Goal: Task Accomplishment & Management: Manage account settings

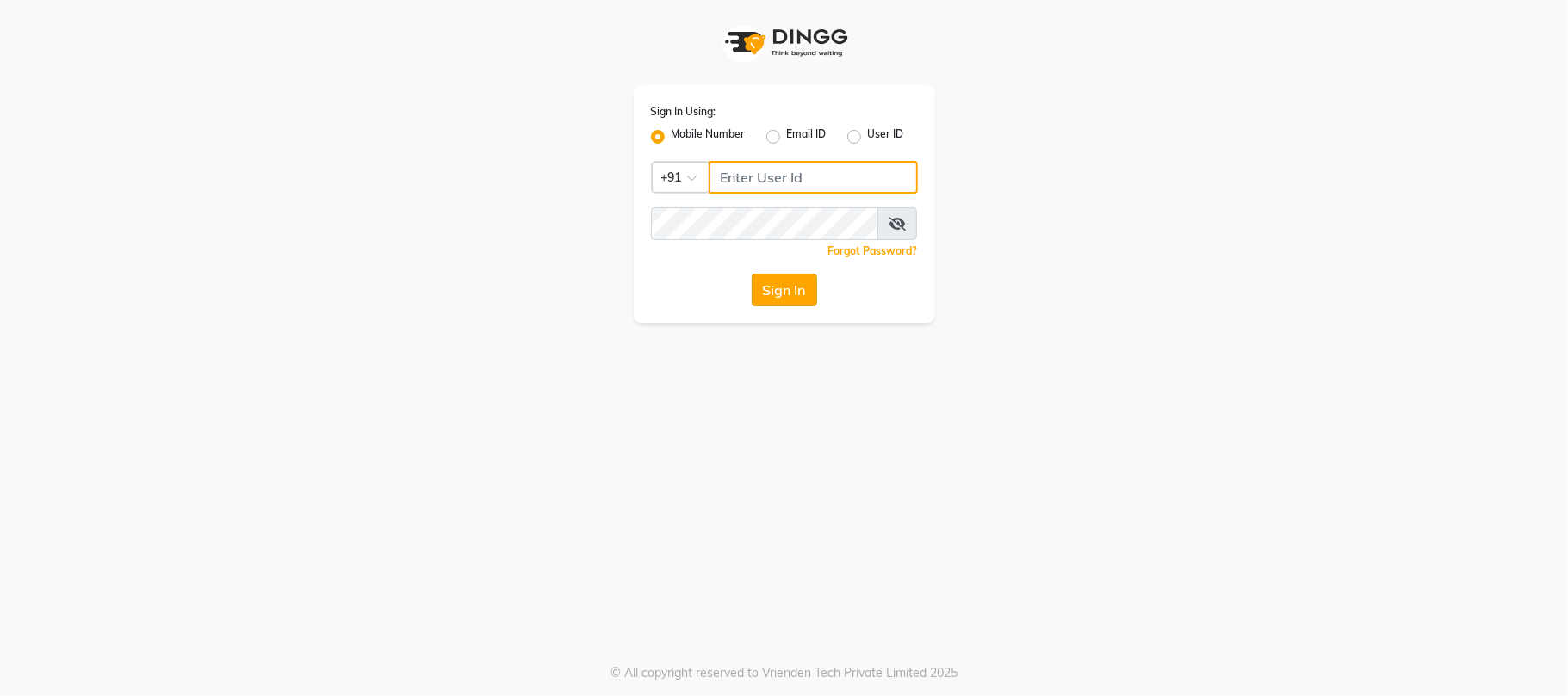
type input "9709702444"
click at [787, 293] on button "Sign In" at bounding box center [784, 290] width 65 height 33
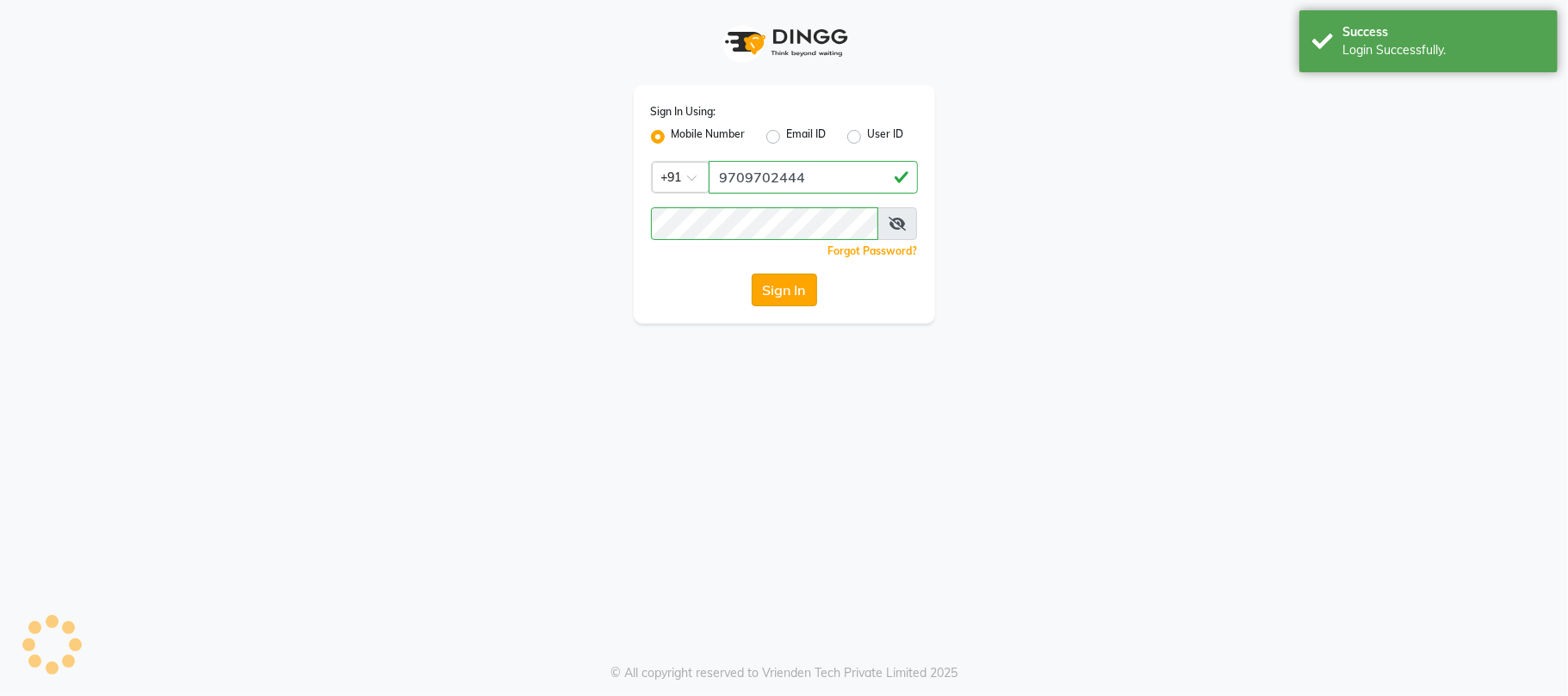
select select "service"
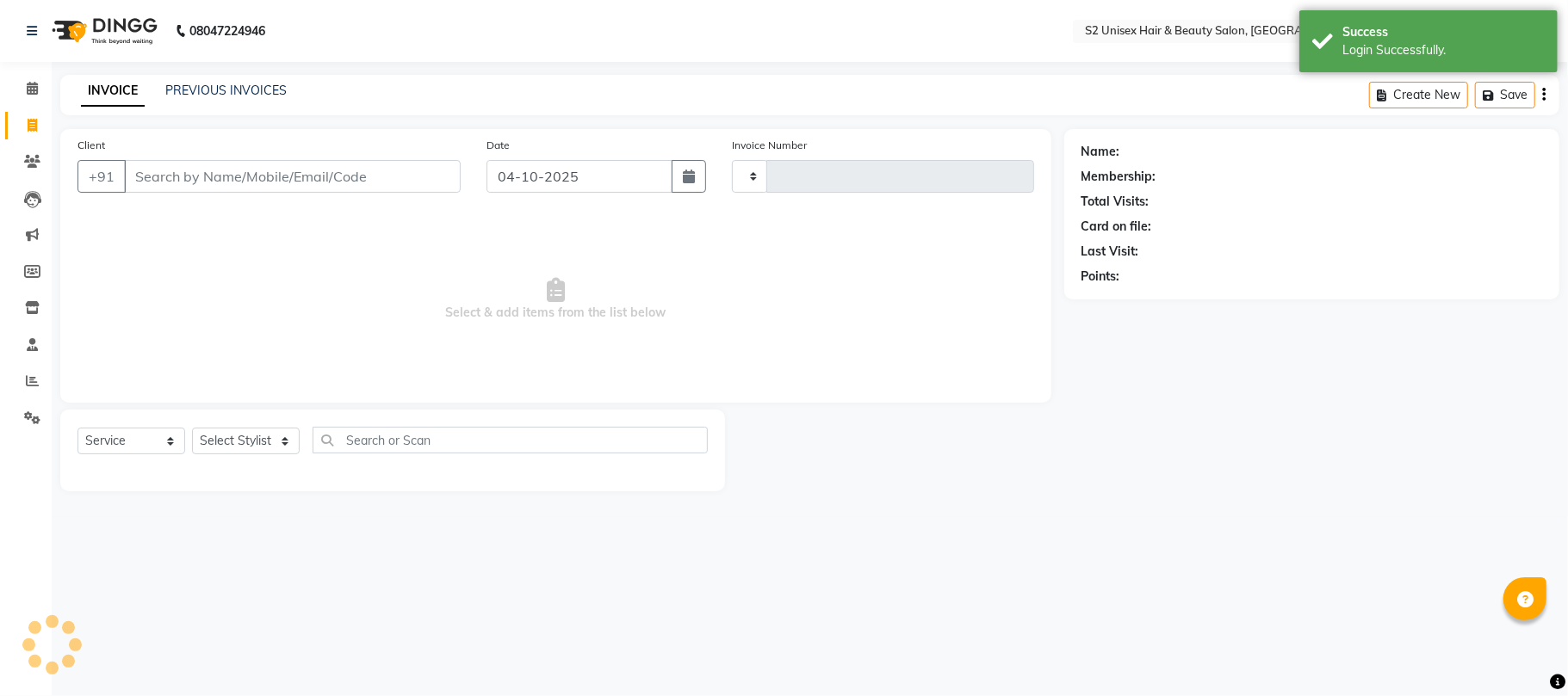
type input "1331"
select select "3982"
click at [28, 92] on icon at bounding box center [31, 88] width 11 height 13
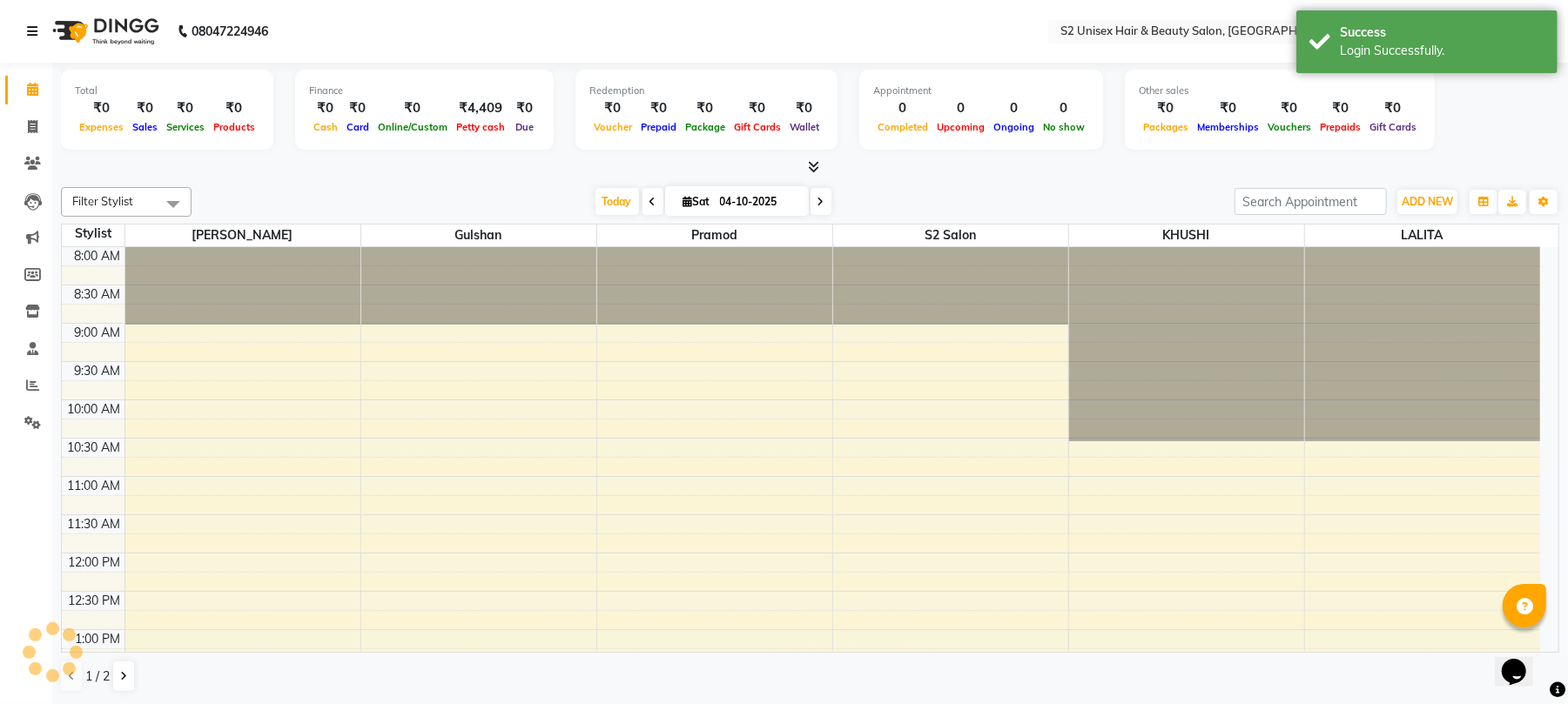
click at [35, 35] on icon at bounding box center [32, 32] width 11 height 12
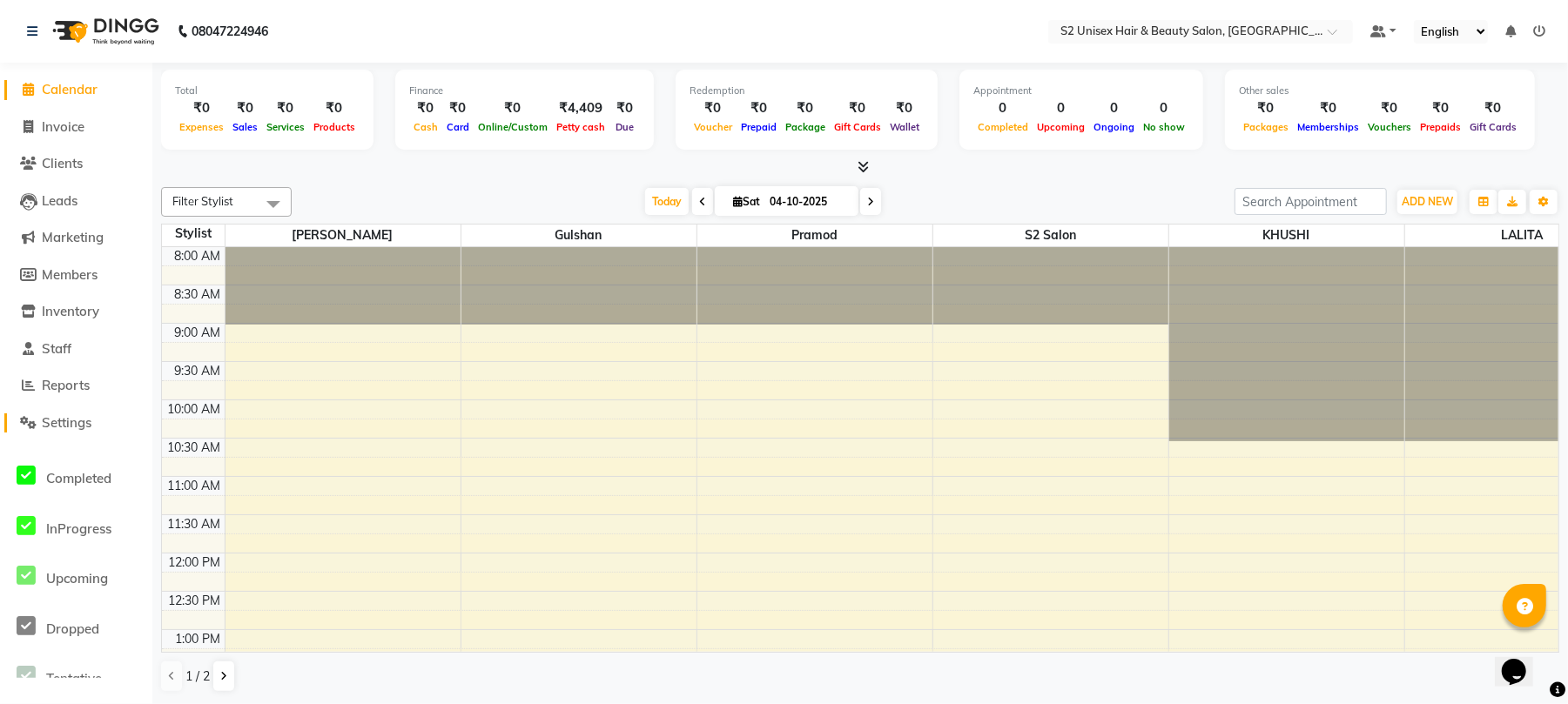
click at [60, 419] on span "Settings" at bounding box center [66, 422] width 49 height 17
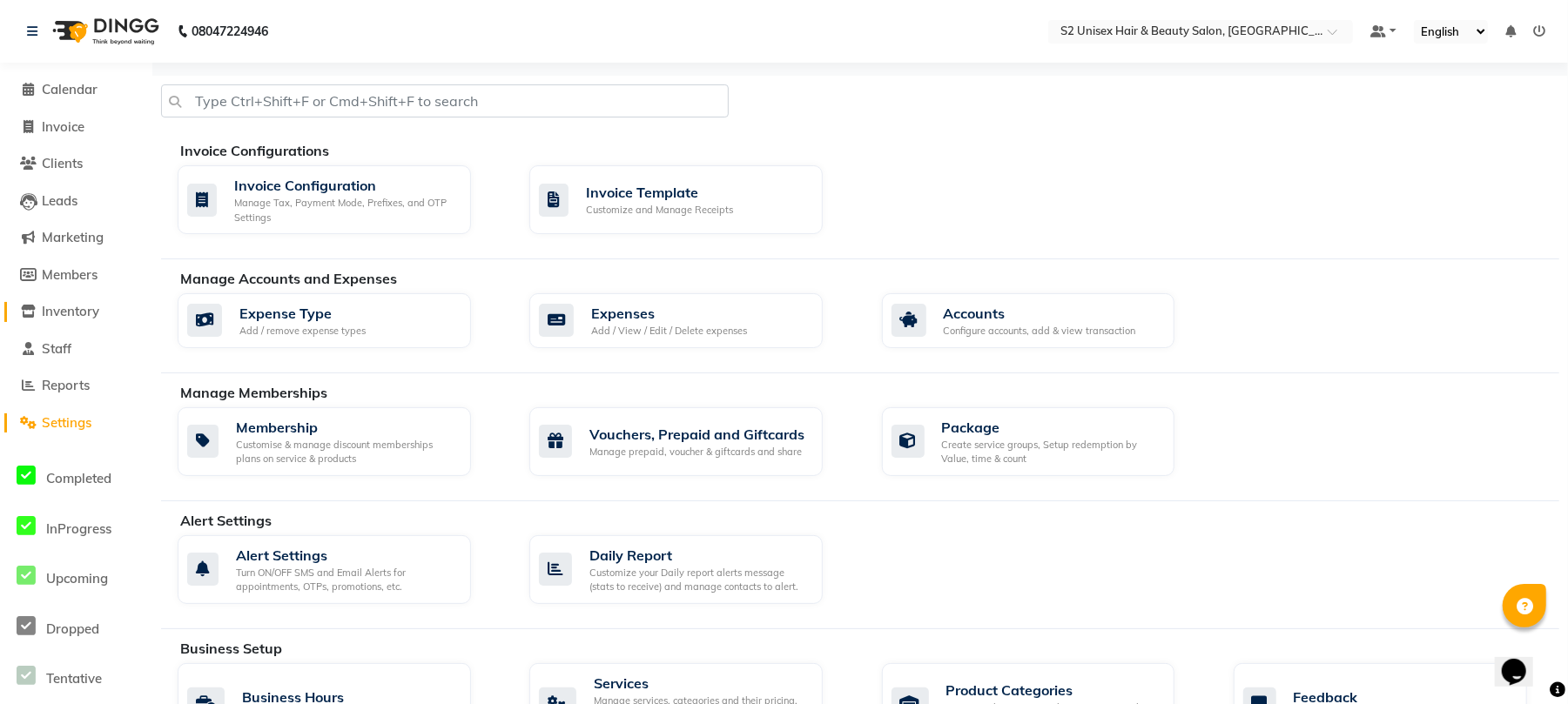
click at [92, 314] on span "Inventory" at bounding box center [70, 311] width 57 height 17
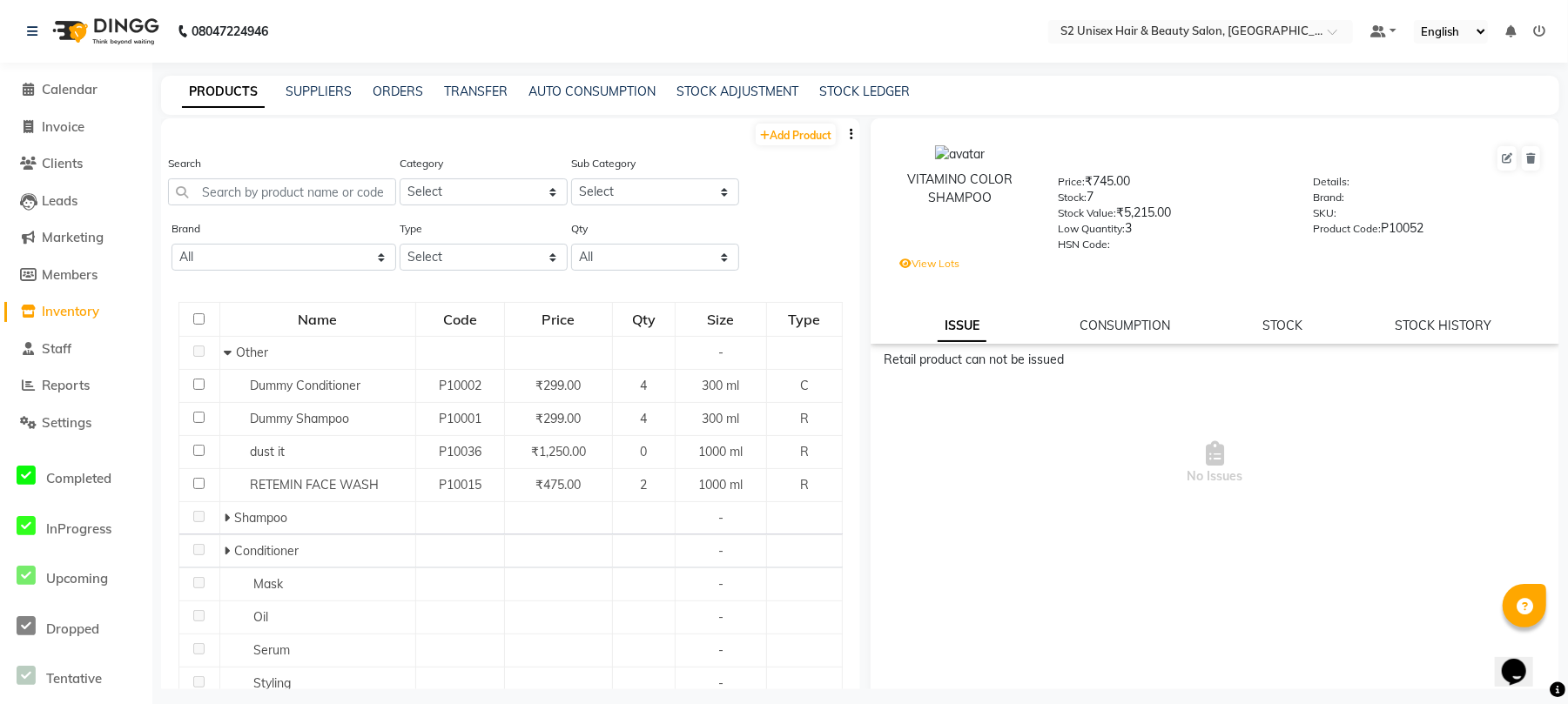
click at [934, 257] on label "View Lots" at bounding box center [929, 264] width 60 height 16
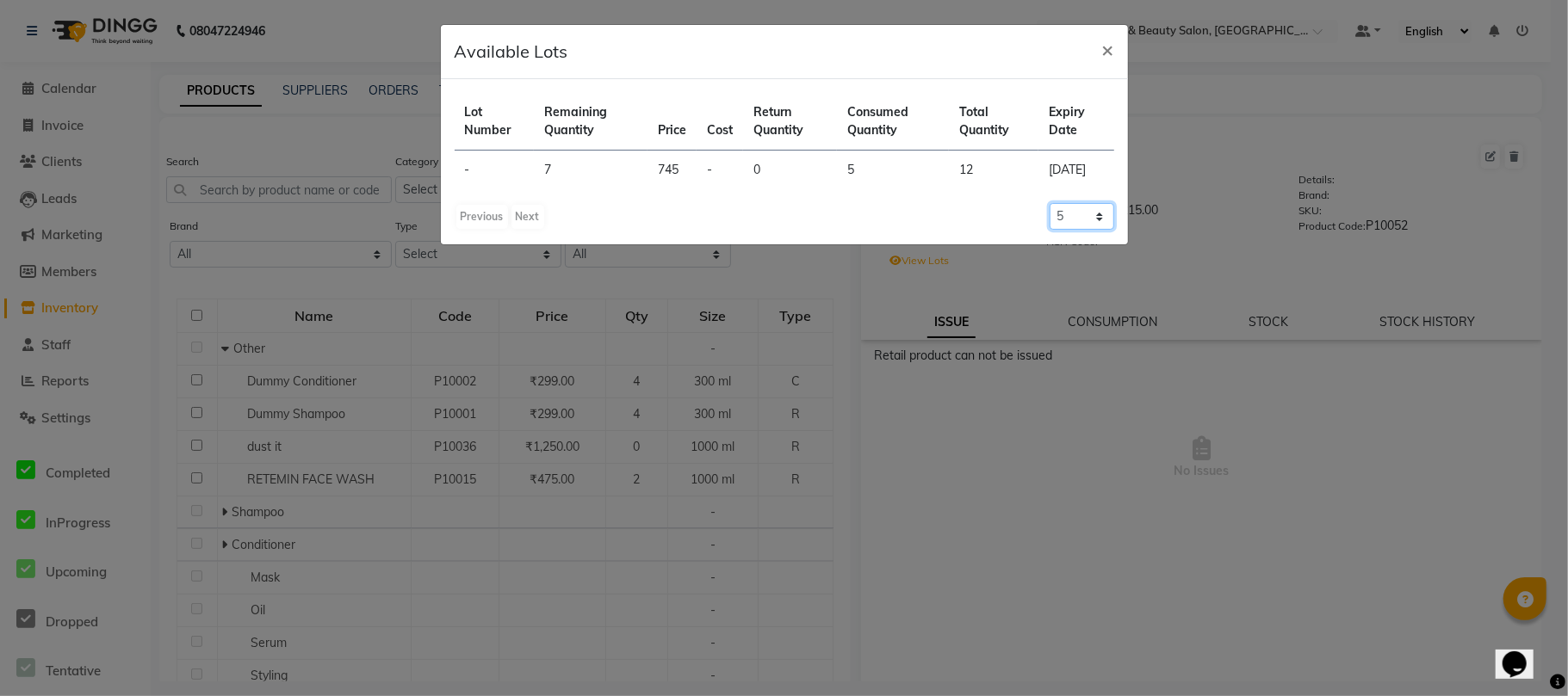
click at [1091, 230] on select "5 10 20 50" at bounding box center [1081, 215] width 64 height 26
click at [1045, 442] on ngb-modal-window "Available Lots × Lot Number Remaining Quantity Price Cost Return Quantity Consu…" at bounding box center [784, 348] width 1568 height 696
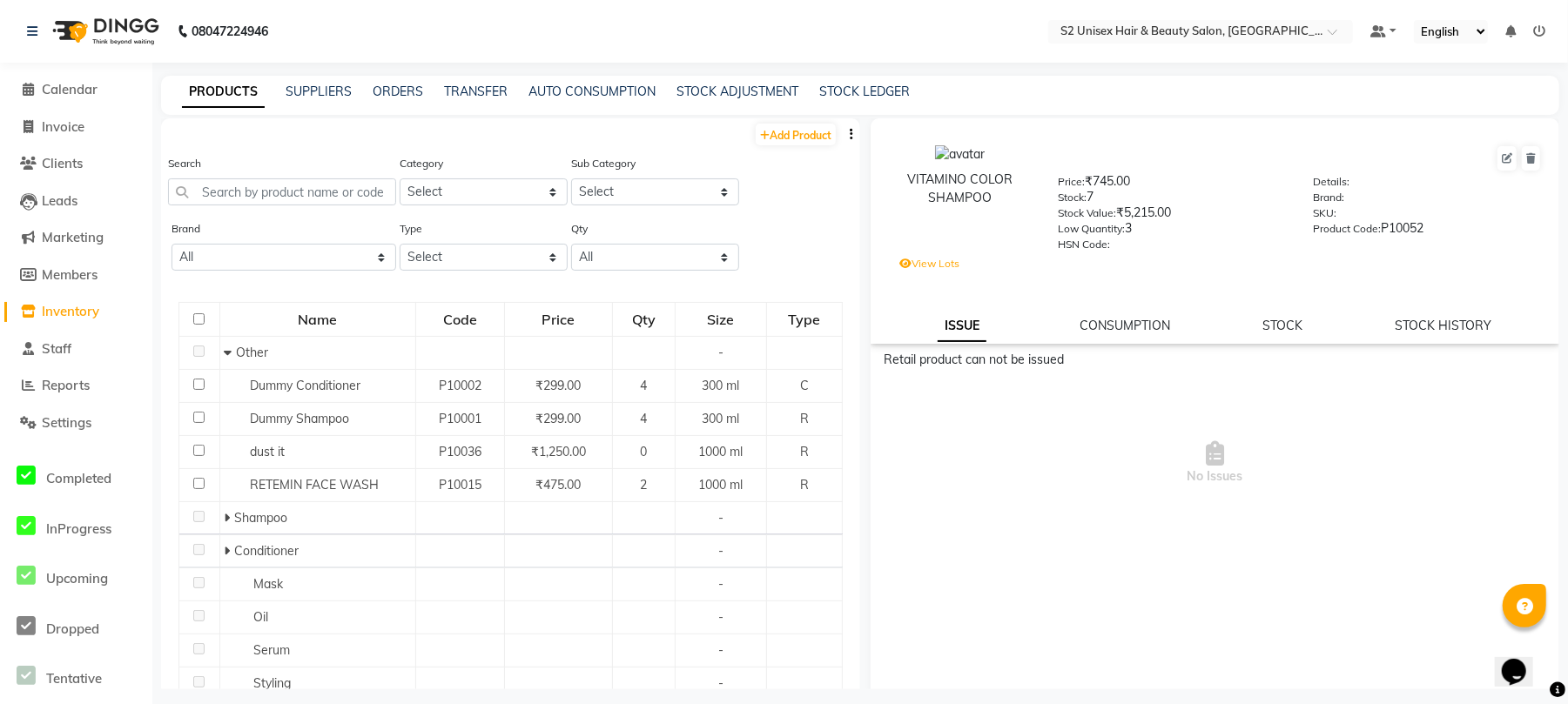
click at [843, 130] on button "button" at bounding box center [852, 134] width 18 height 19
click at [880, 80] on div "PRODUCTS SUPPLIERS ORDERS TRANSFER AUTO CONSUMPTION STOCK ADJUSTMENT STOCK LEDG…" at bounding box center [860, 96] width 1398 height 39
click at [873, 94] on link "STOCK LEDGER" at bounding box center [865, 92] width 91 height 16
select select "all"
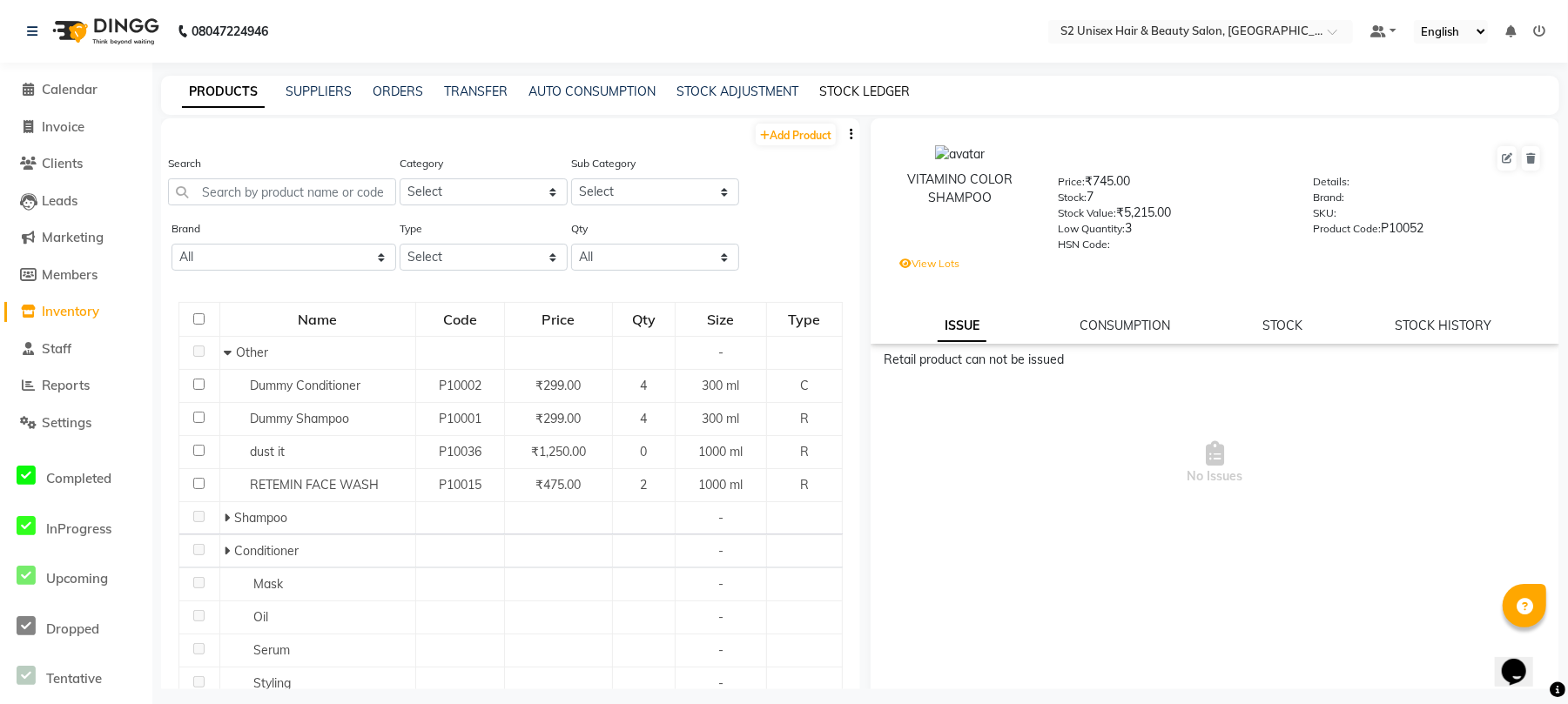
select select "all"
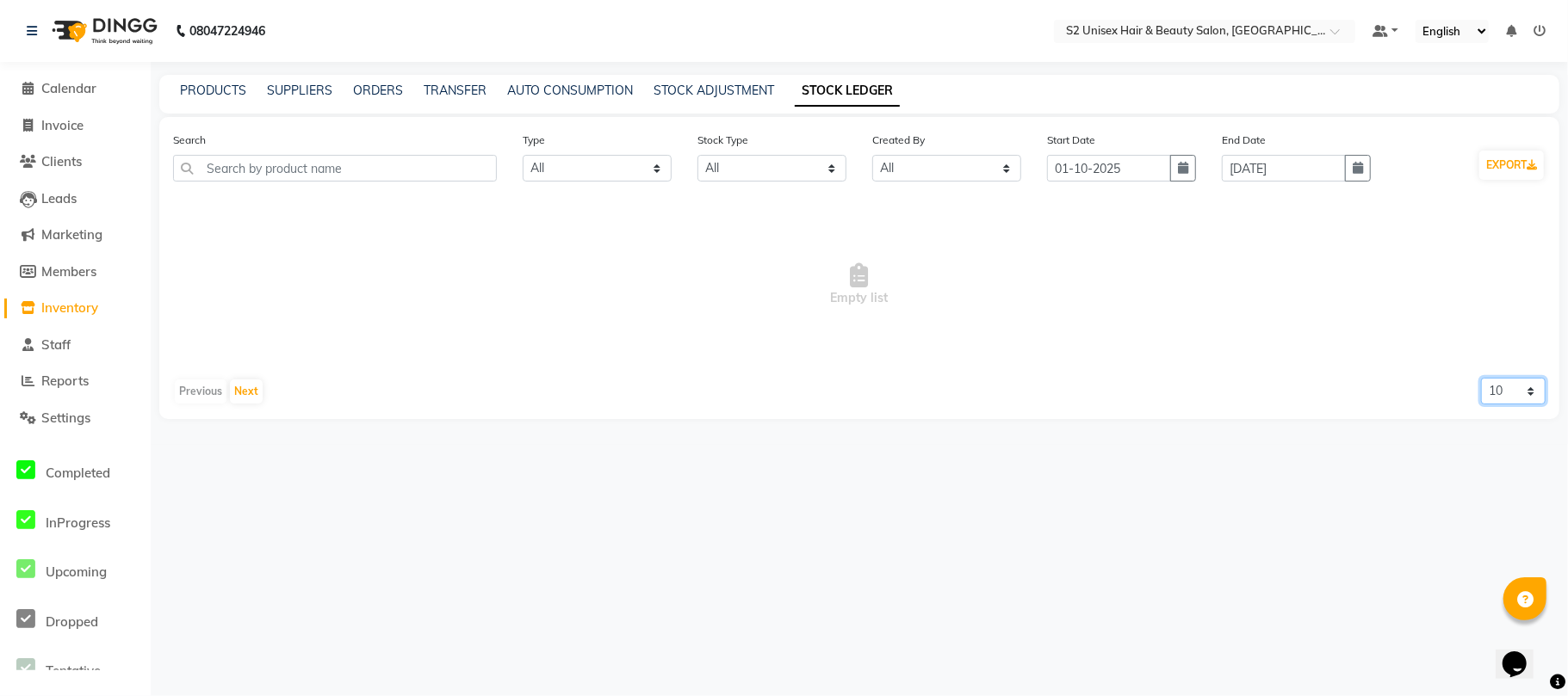
click at [1505, 396] on select "10 20 50" at bounding box center [1512, 391] width 64 height 26
select select "50"
click at [1480, 378] on select "10 20 50" at bounding box center [1512, 391] width 64 height 26
click at [85, 91] on span "Calendar" at bounding box center [68, 88] width 55 height 17
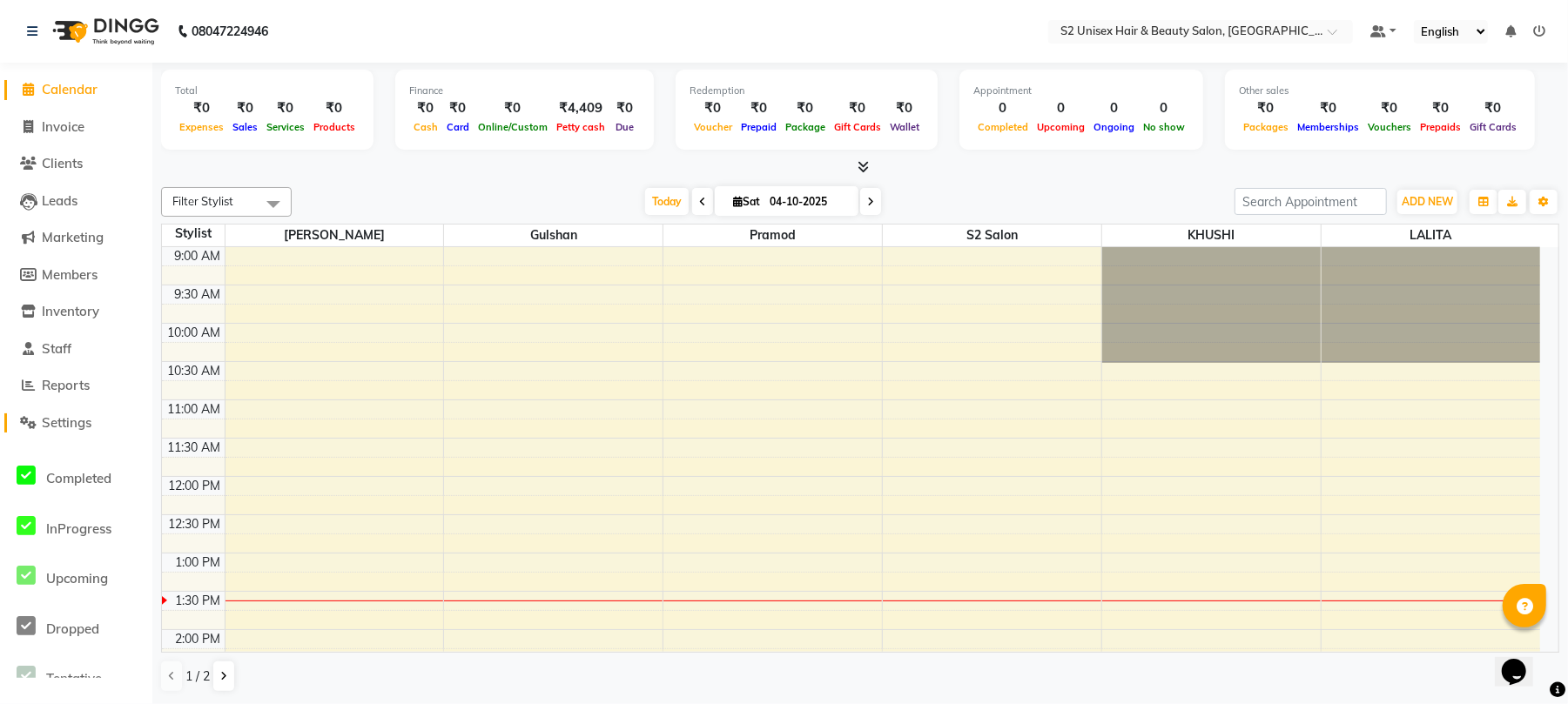
click at [63, 416] on span "Settings" at bounding box center [66, 422] width 49 height 17
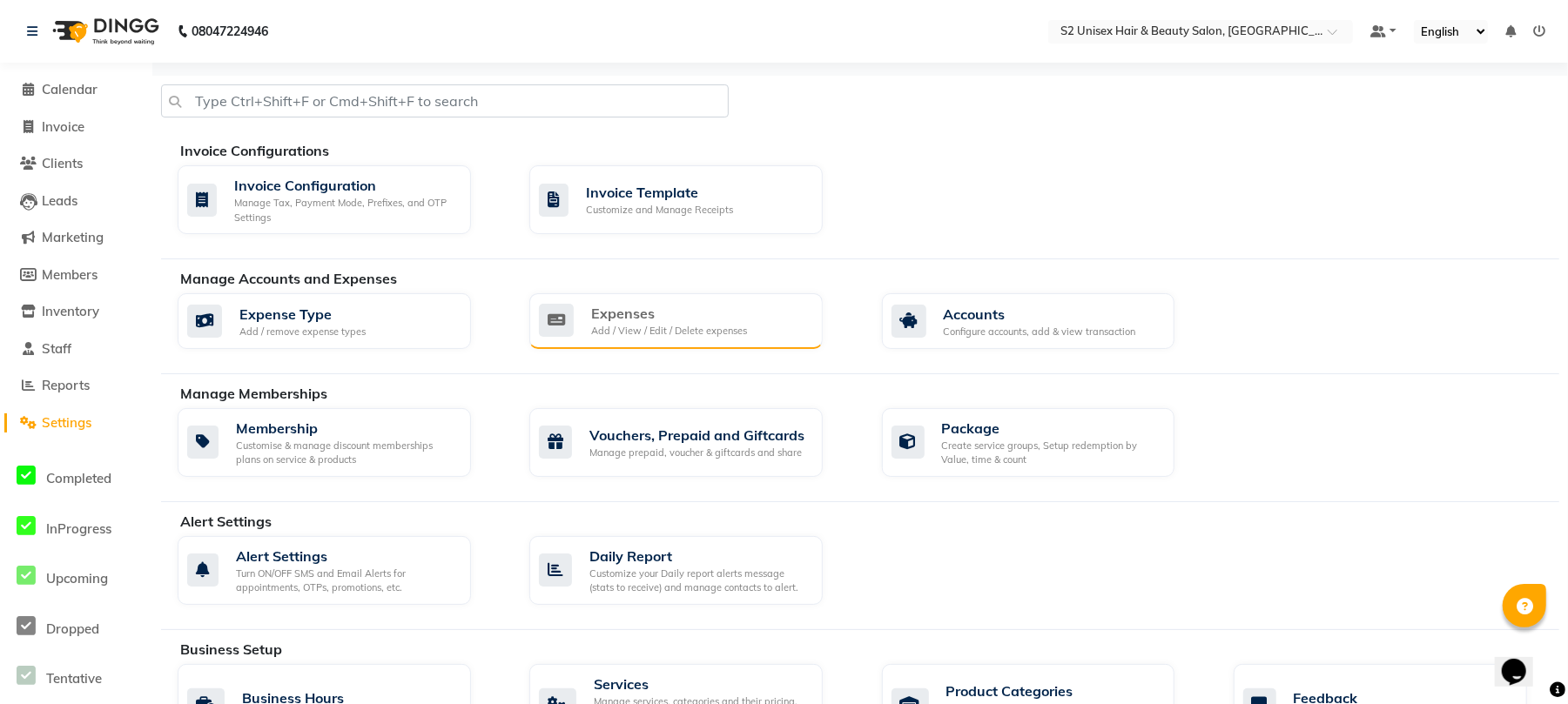
click at [657, 335] on div "Add / View / Edit / Delete expenses" at bounding box center [669, 330] width 156 height 15
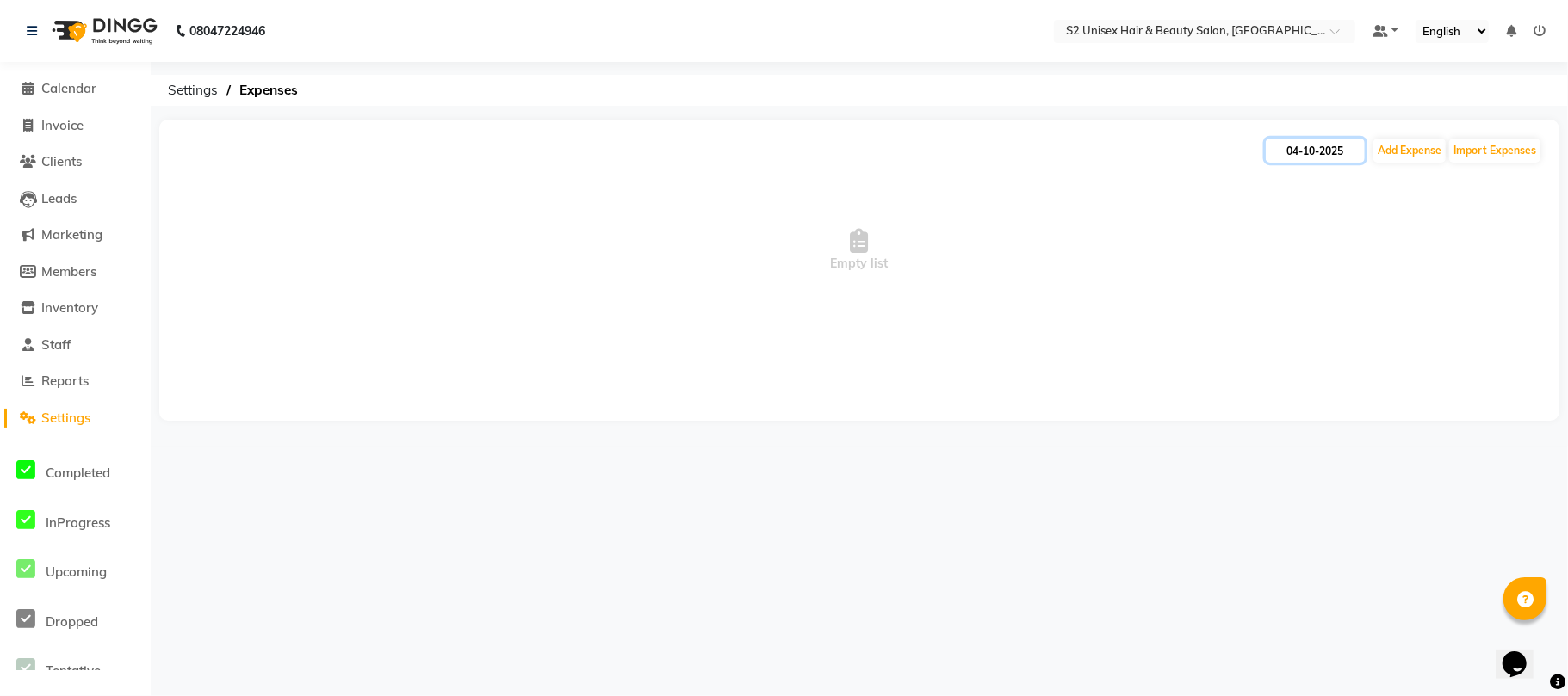
click at [1337, 156] on input "04-10-2025" at bounding box center [1315, 150] width 99 height 24
select select "10"
select select "2025"
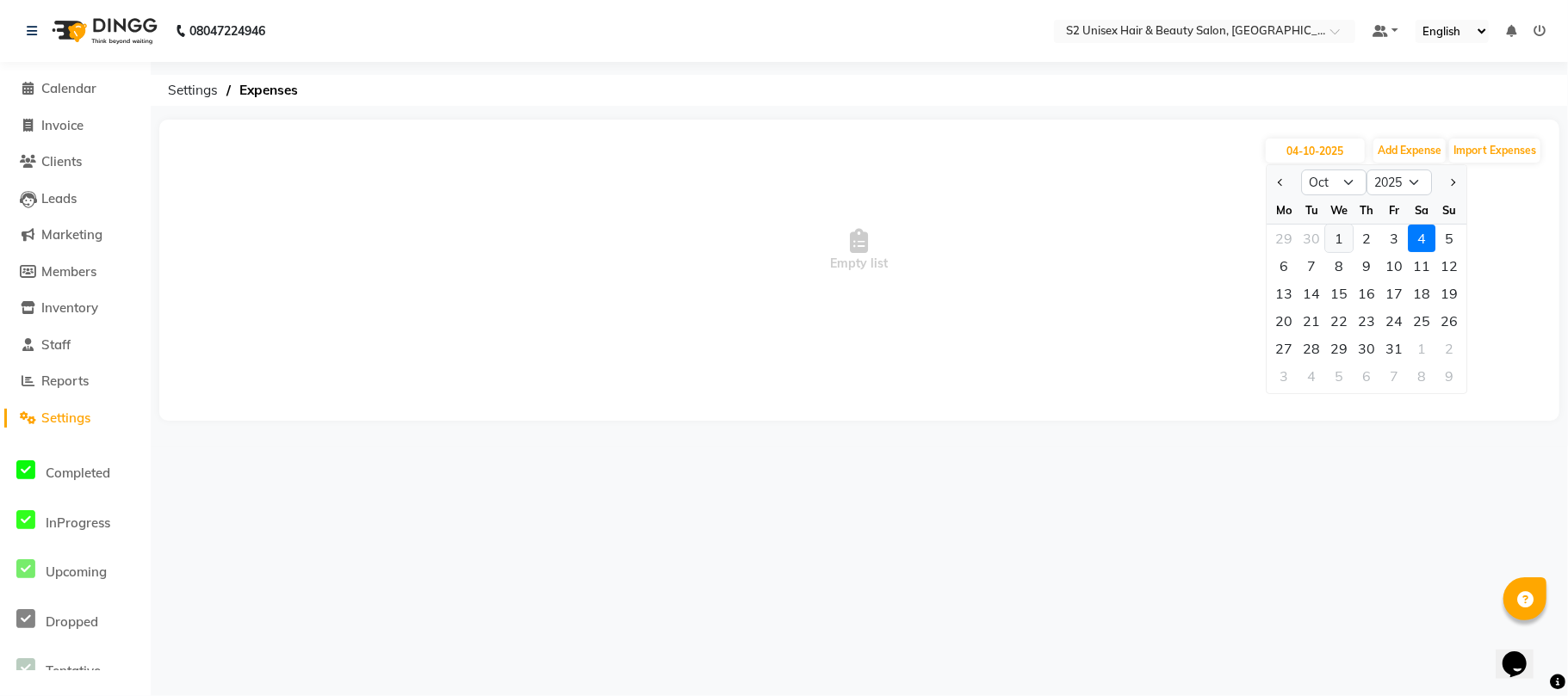
click at [1347, 239] on div "1" at bounding box center [1339, 238] width 27 height 27
type input "01-10-2025"
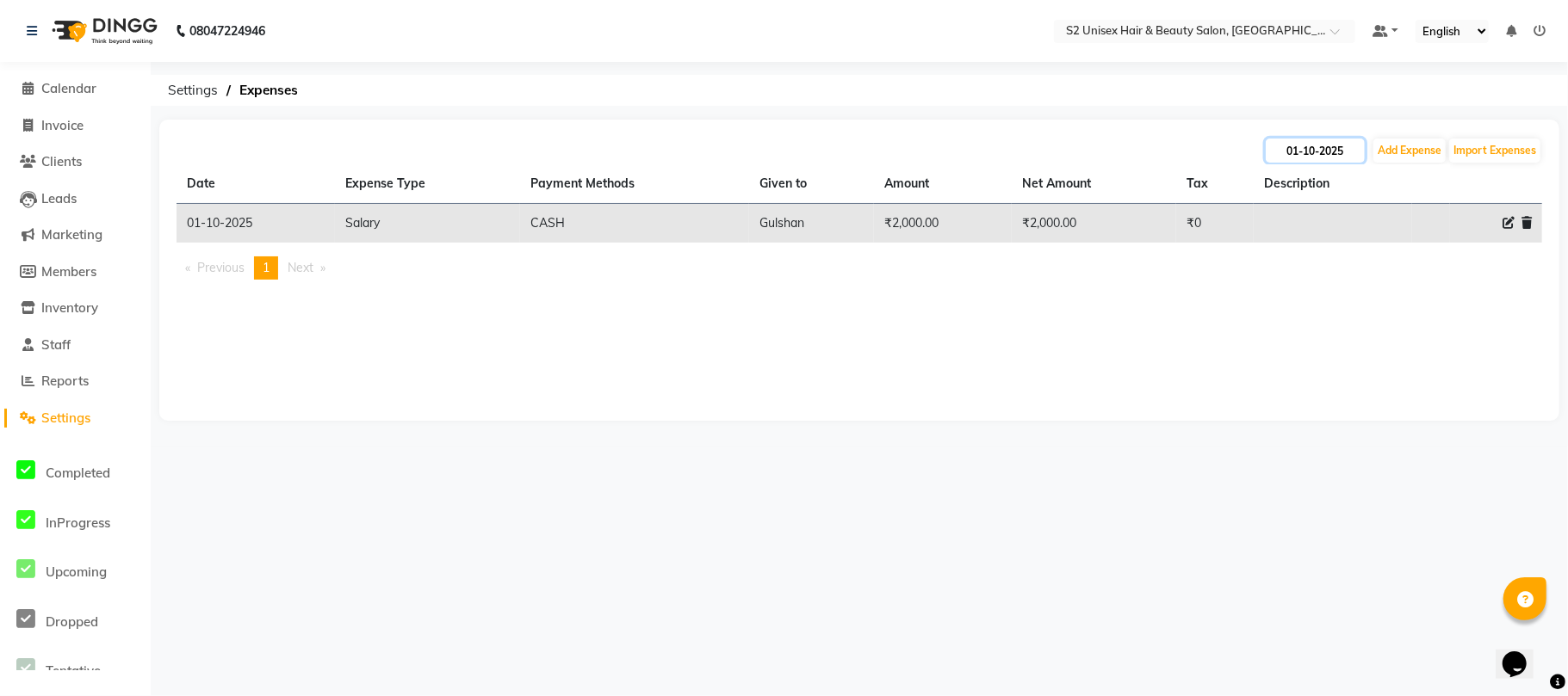
click at [1319, 153] on input "01-10-2025" at bounding box center [1315, 150] width 99 height 24
select select "10"
select select "2025"
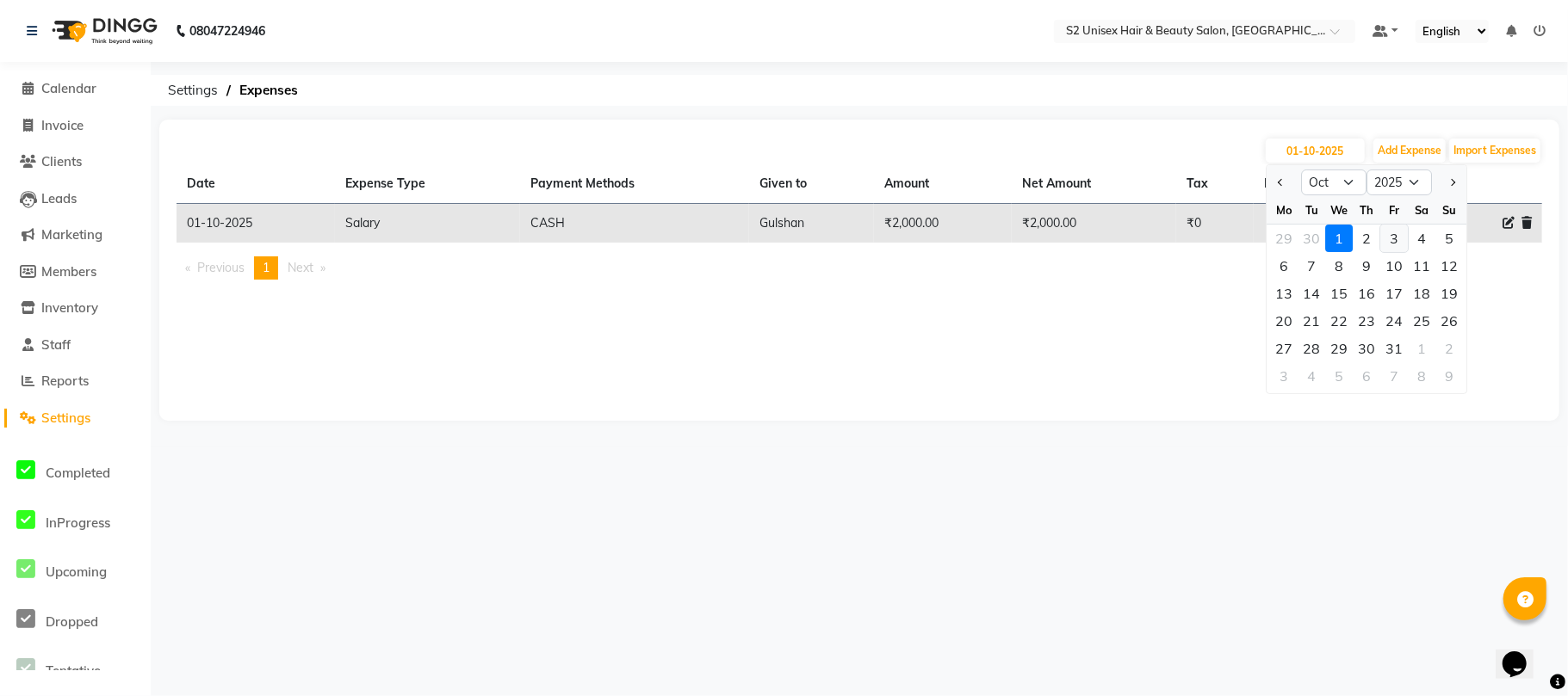
click at [1380, 245] on div "3" at bounding box center [1393, 238] width 27 height 27
type input "03-10-2025"
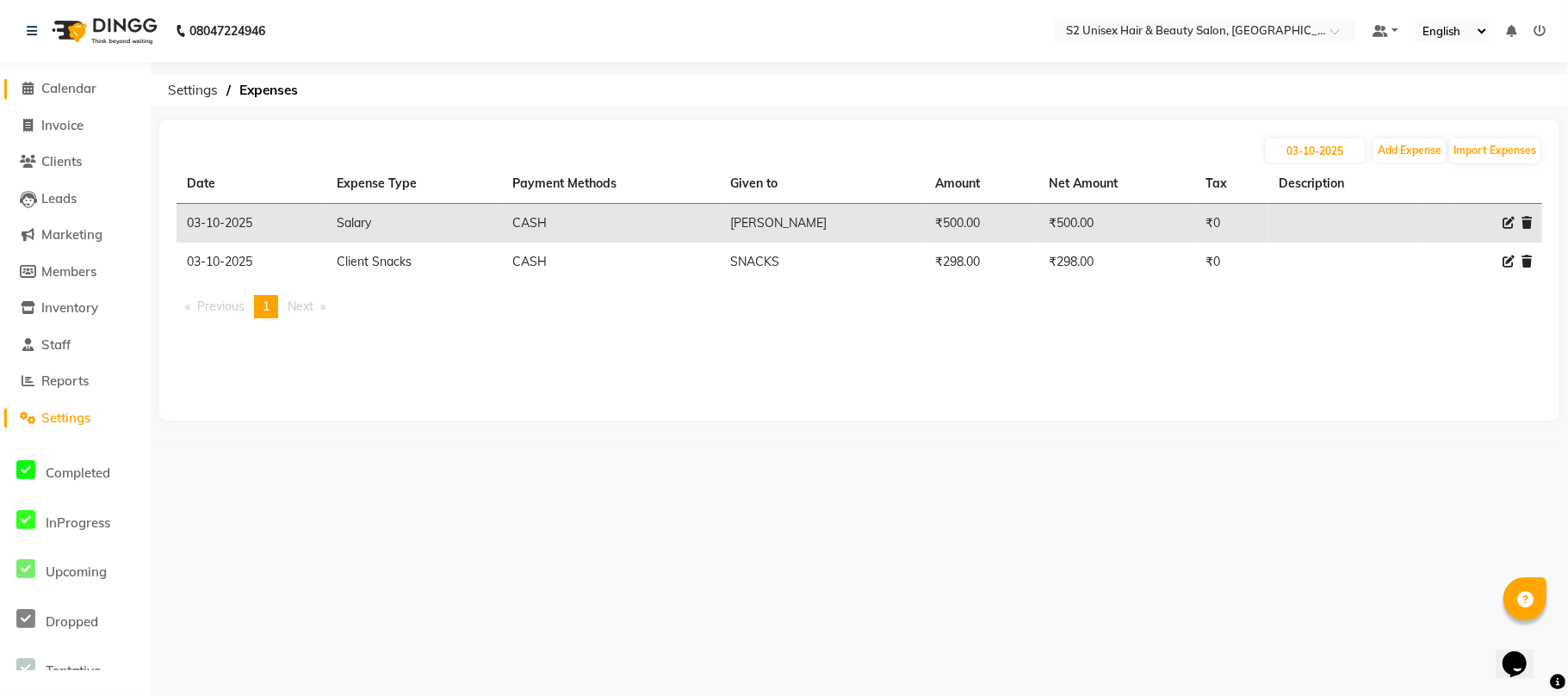
click at [43, 90] on span "Calendar" at bounding box center [68, 88] width 55 height 17
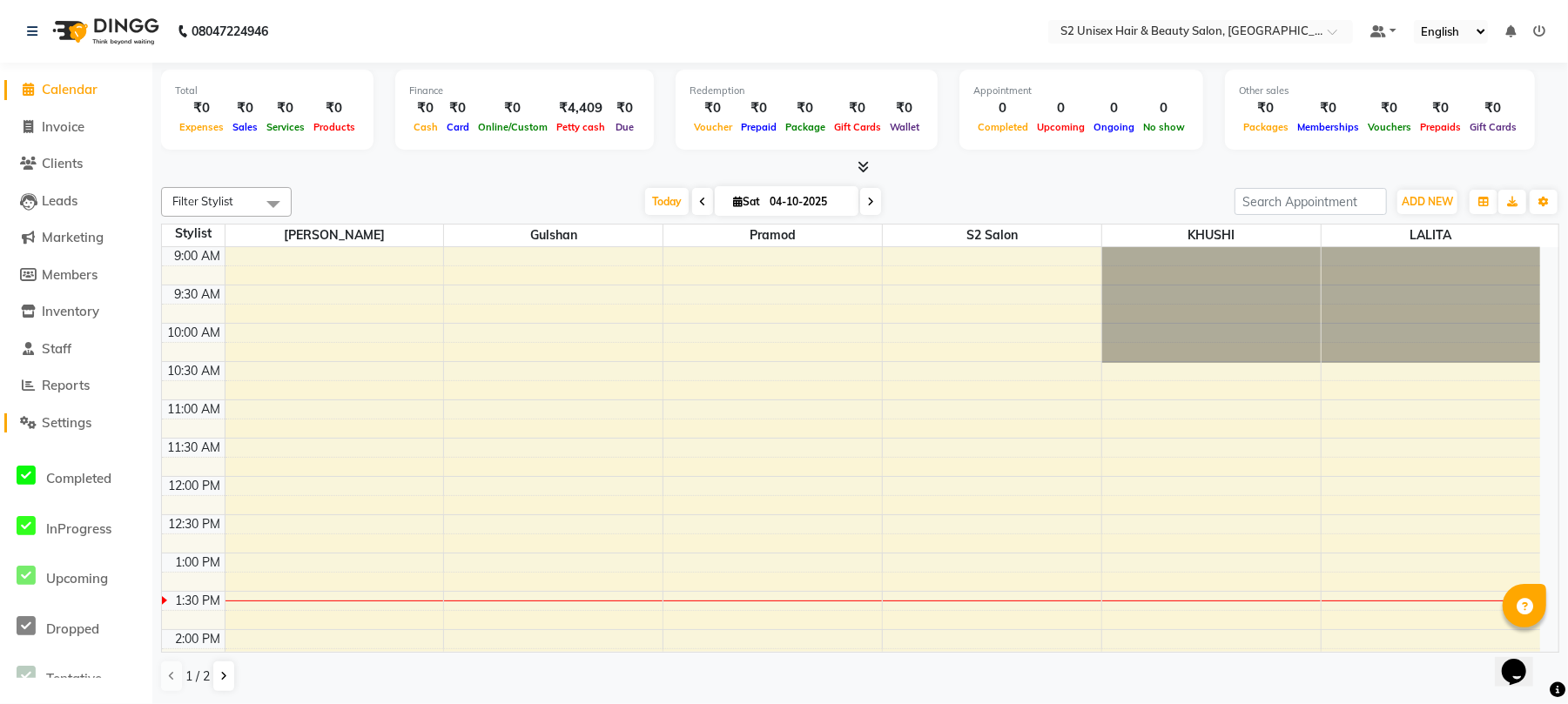
click at [86, 421] on span "Settings" at bounding box center [66, 422] width 49 height 17
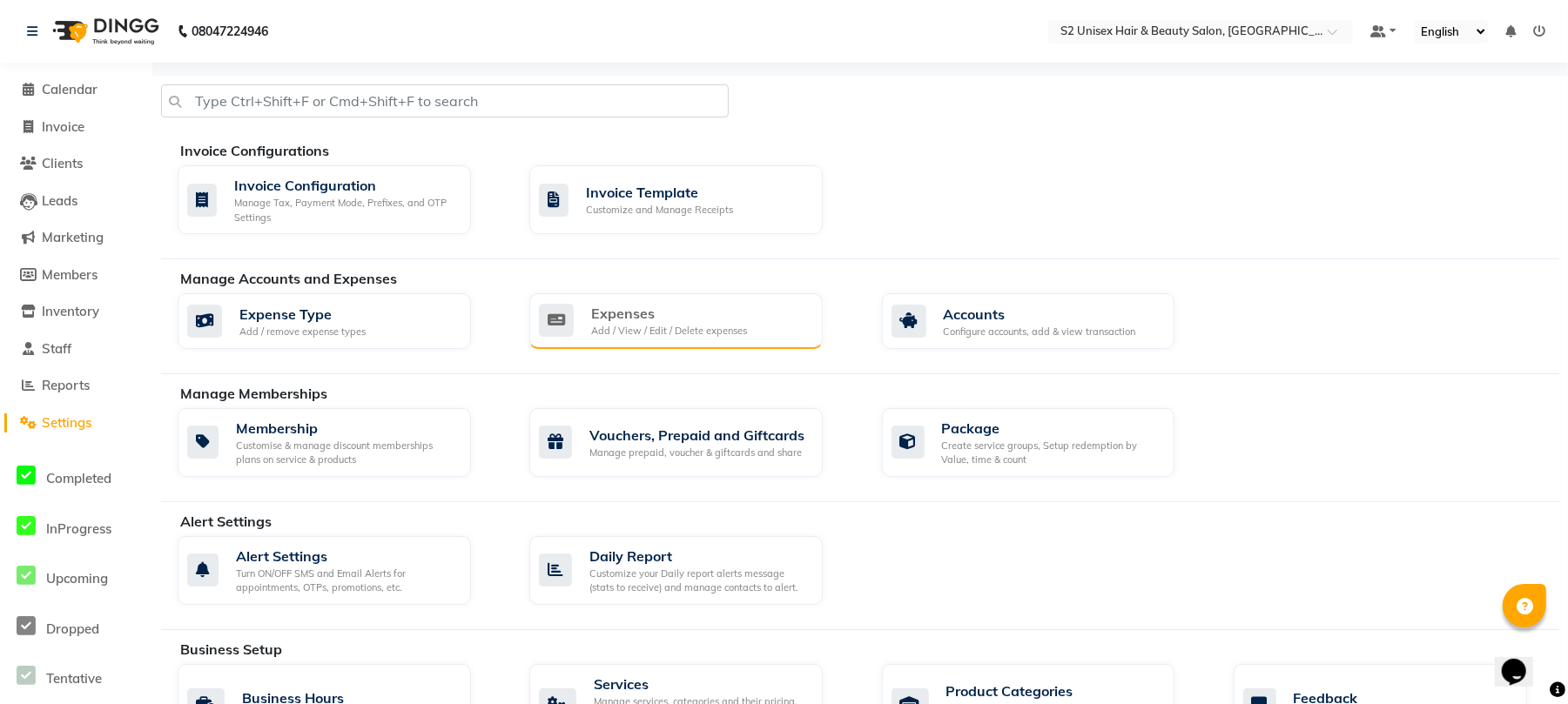
click at [794, 342] on div "Expenses Add / View / Edit / Delete expenses" at bounding box center [676, 320] width 293 height 55
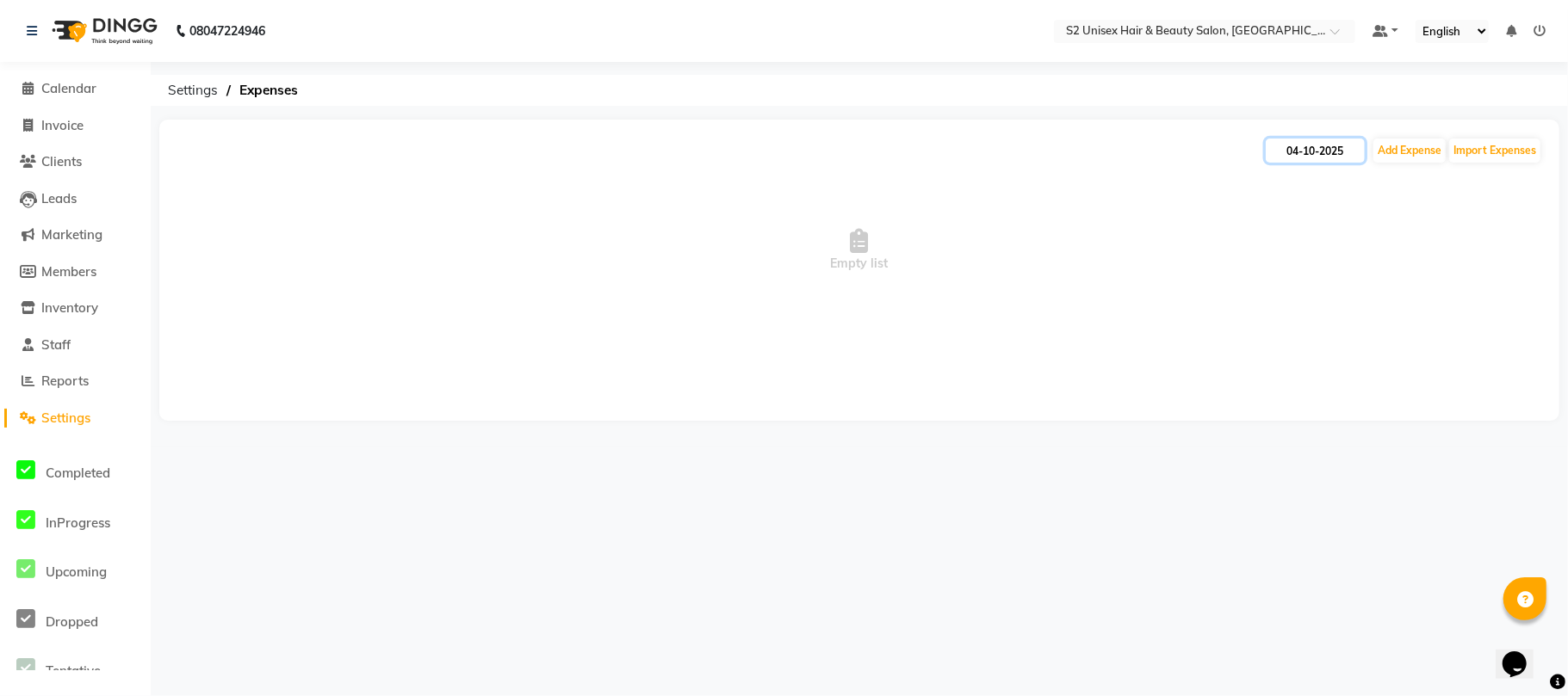
click at [1282, 150] on input "04-10-2025" at bounding box center [1315, 150] width 99 height 24
select select "10"
select select "2025"
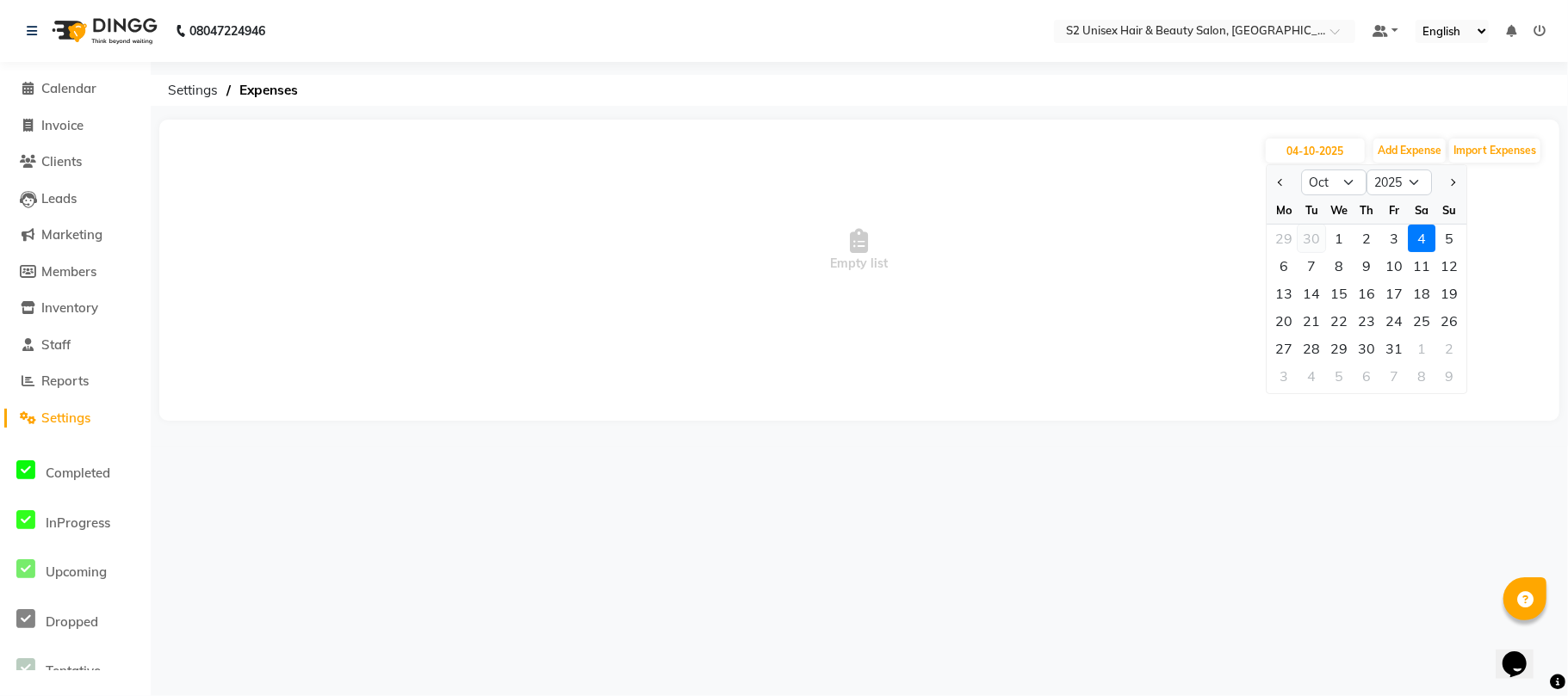
click at [1313, 245] on div "30" at bounding box center [1311, 238] width 27 height 27
type input "30-09-2025"
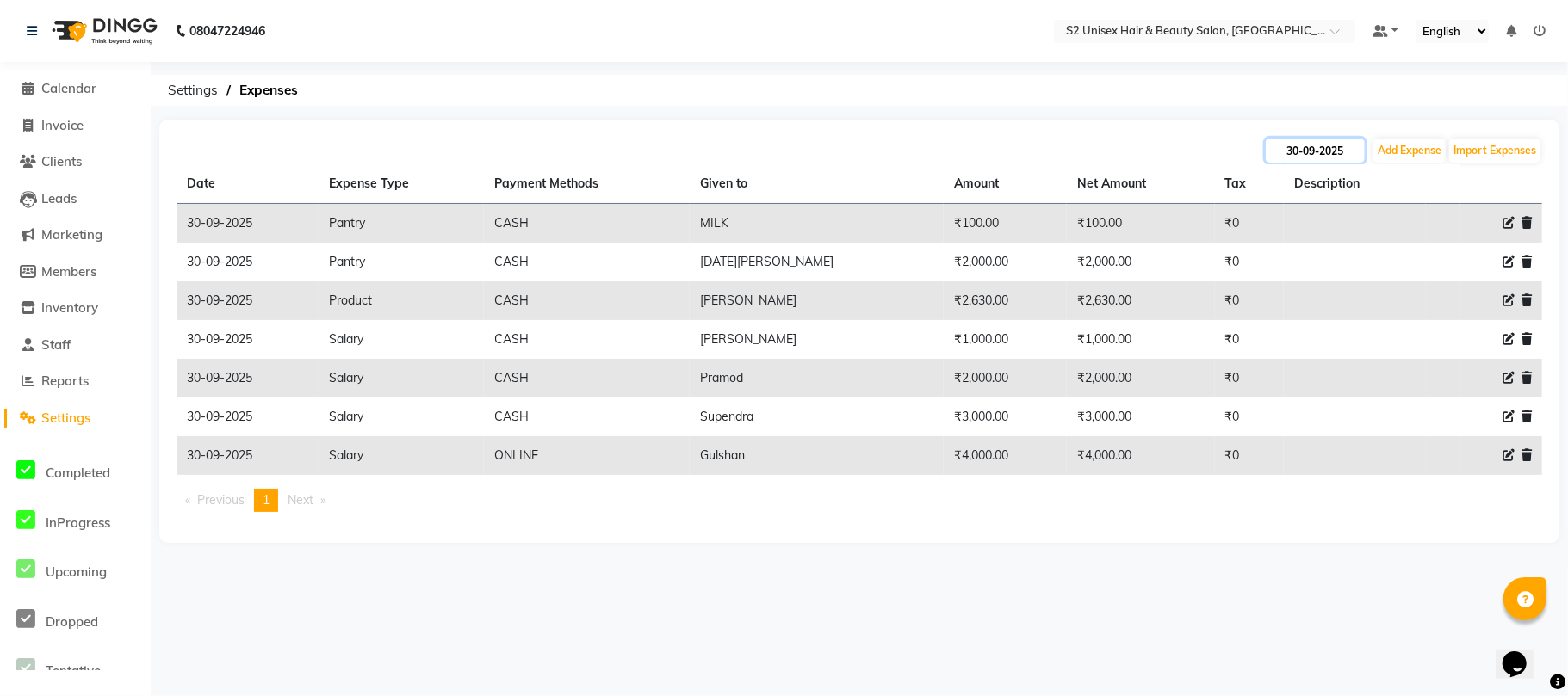
click at [1303, 157] on input "30-09-2025" at bounding box center [1315, 150] width 99 height 24
select select "9"
select select "2025"
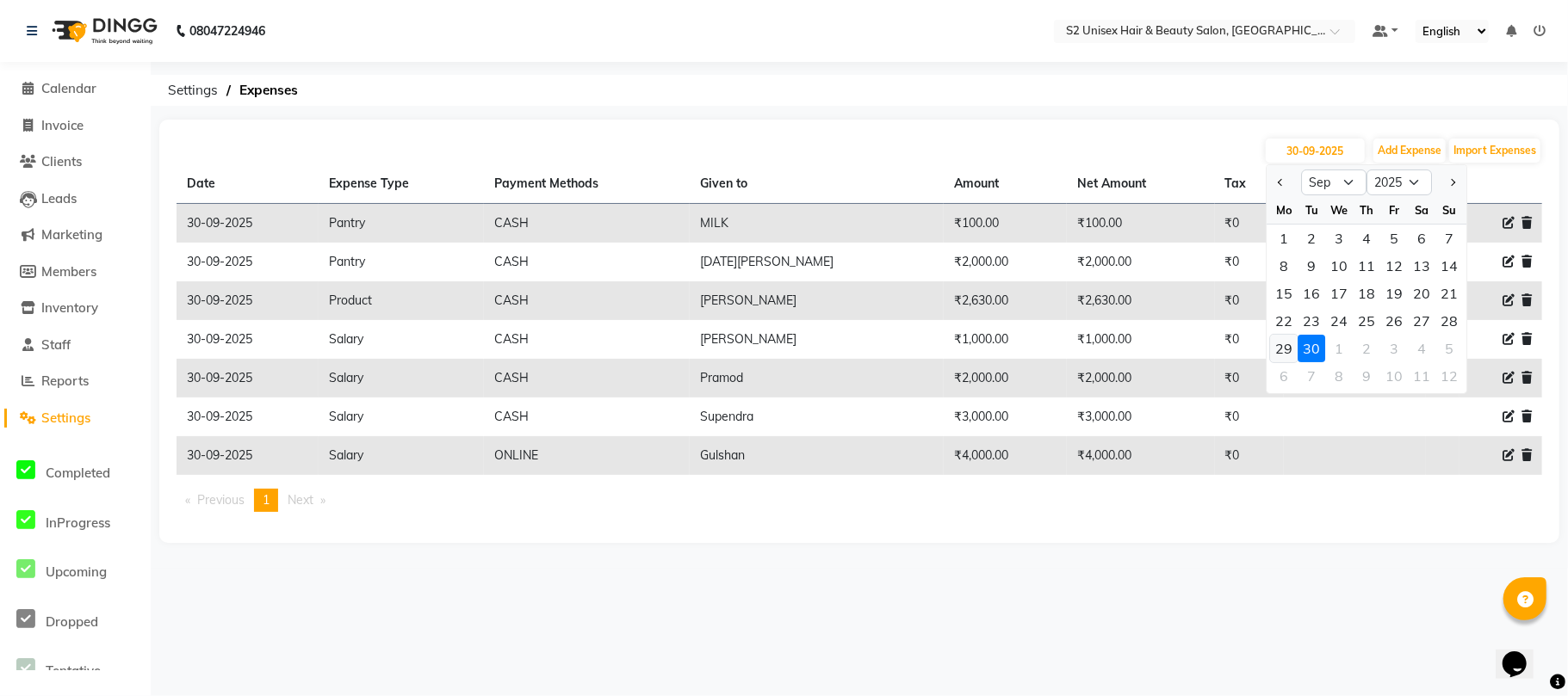
click at [1289, 349] on div "29" at bounding box center [1283, 348] width 27 height 27
type input "29-09-2025"
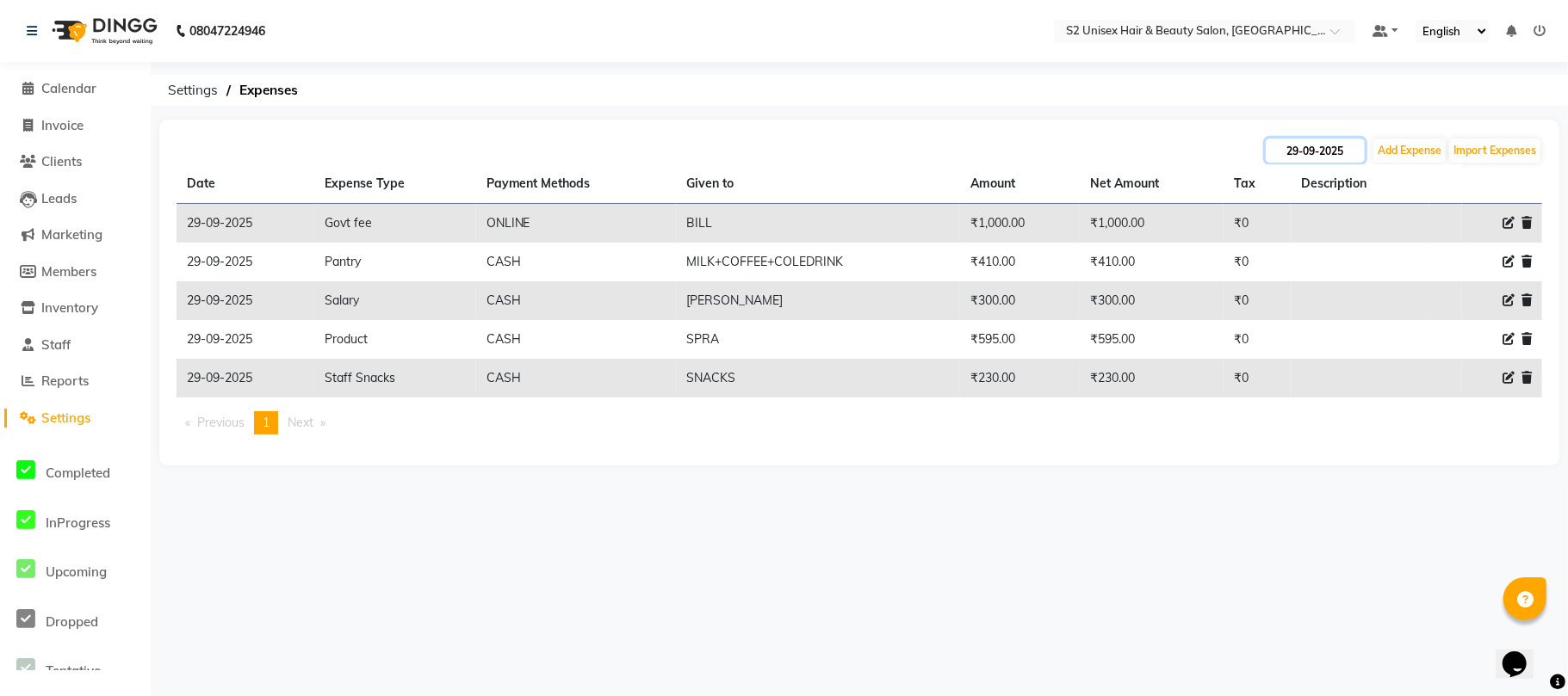
click at [1325, 142] on input "29-09-2025" at bounding box center [1315, 150] width 99 height 24
select select "9"
select select "2025"
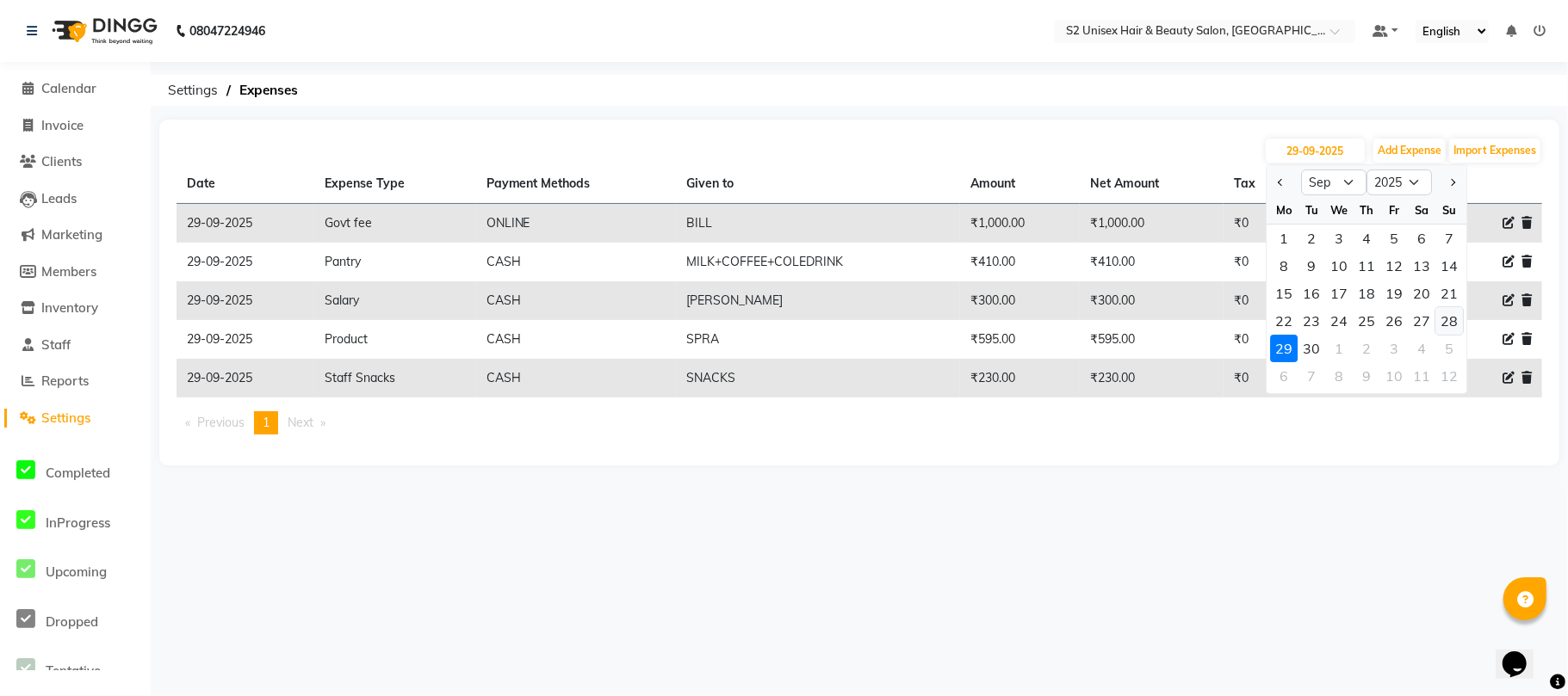
click at [1457, 317] on div "28" at bounding box center [1449, 321] width 27 height 27
type input "28-09-2025"
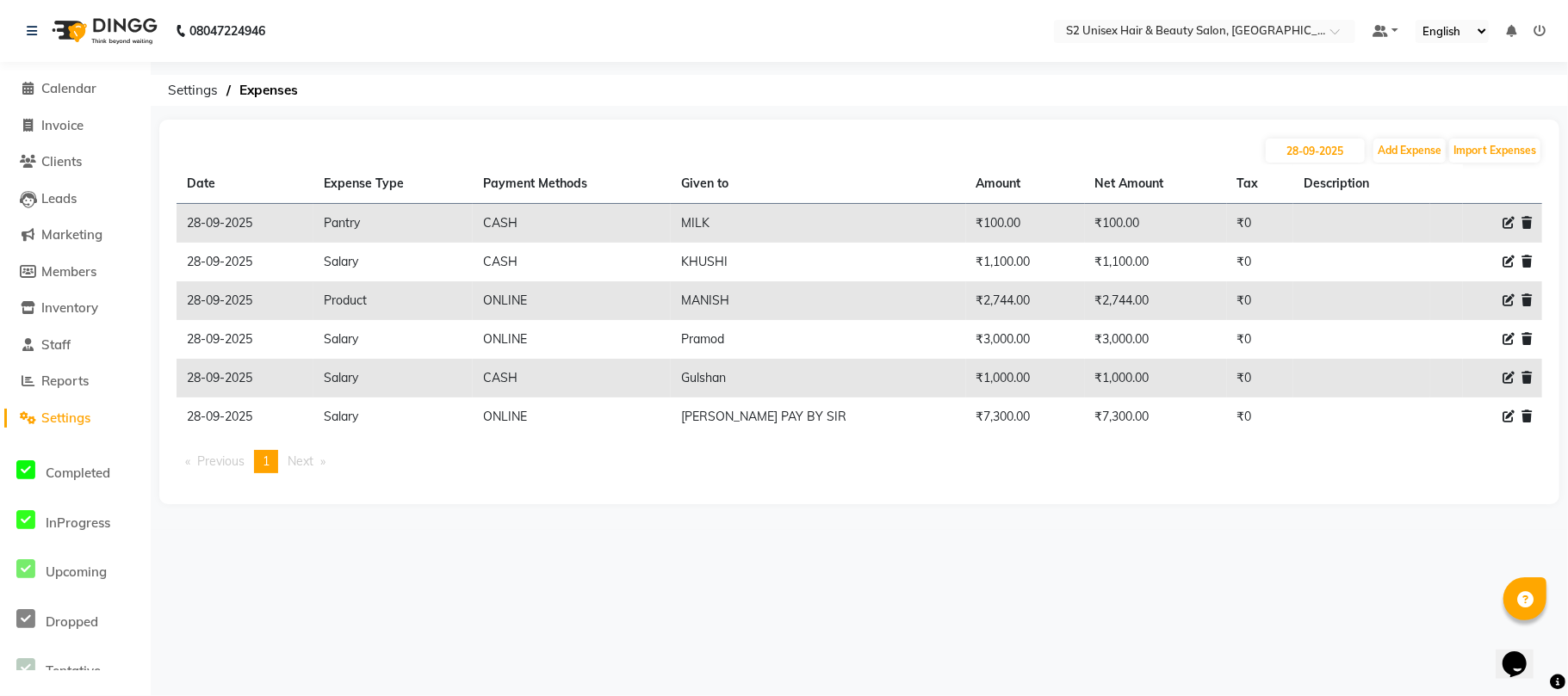
click at [1505, 217] on icon at bounding box center [1508, 222] width 12 height 12
select select "18"
select select "1"
select select "2789"
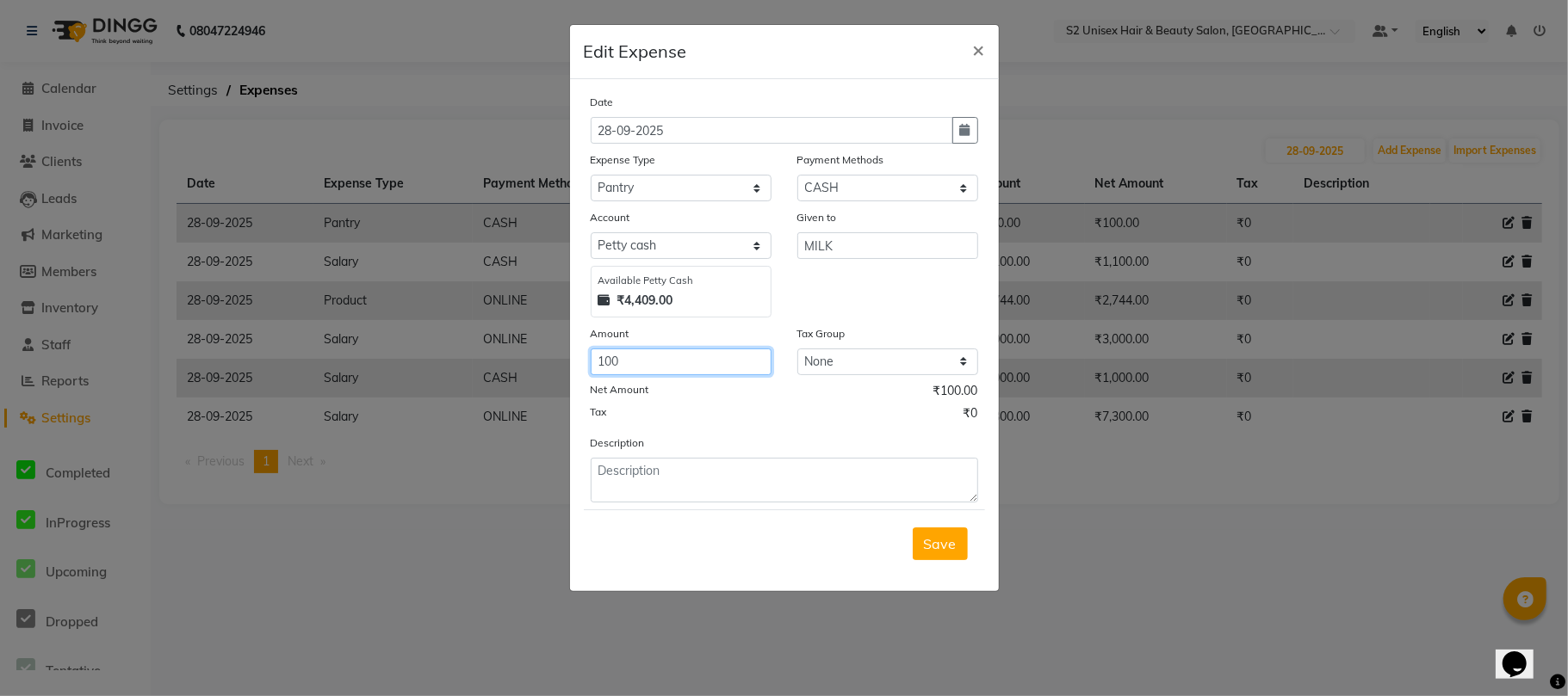
click at [688, 358] on input "100" at bounding box center [681, 362] width 180 height 26
type input "1"
type input "600"
click at [954, 544] on span "Save" at bounding box center [940, 544] width 33 height 18
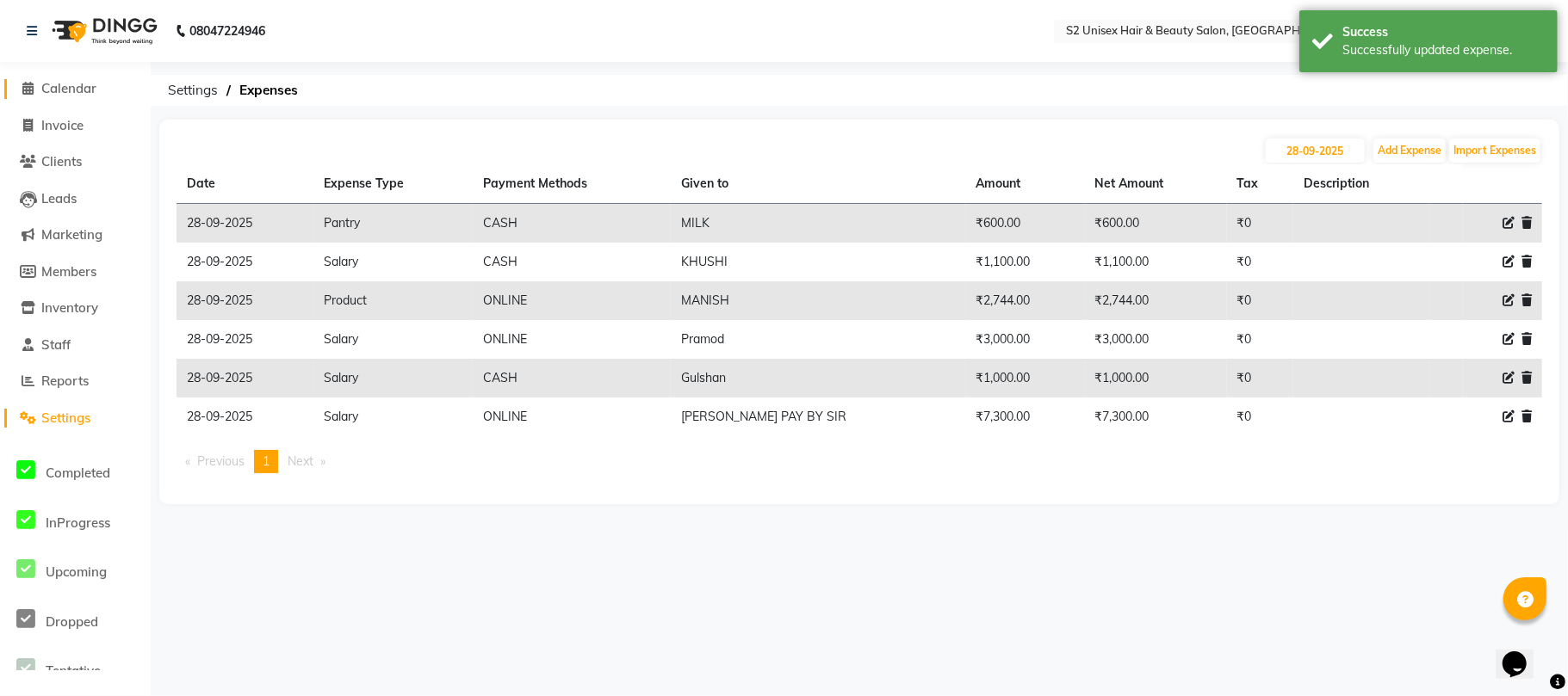
click at [79, 94] on span "Calendar" at bounding box center [68, 88] width 55 height 17
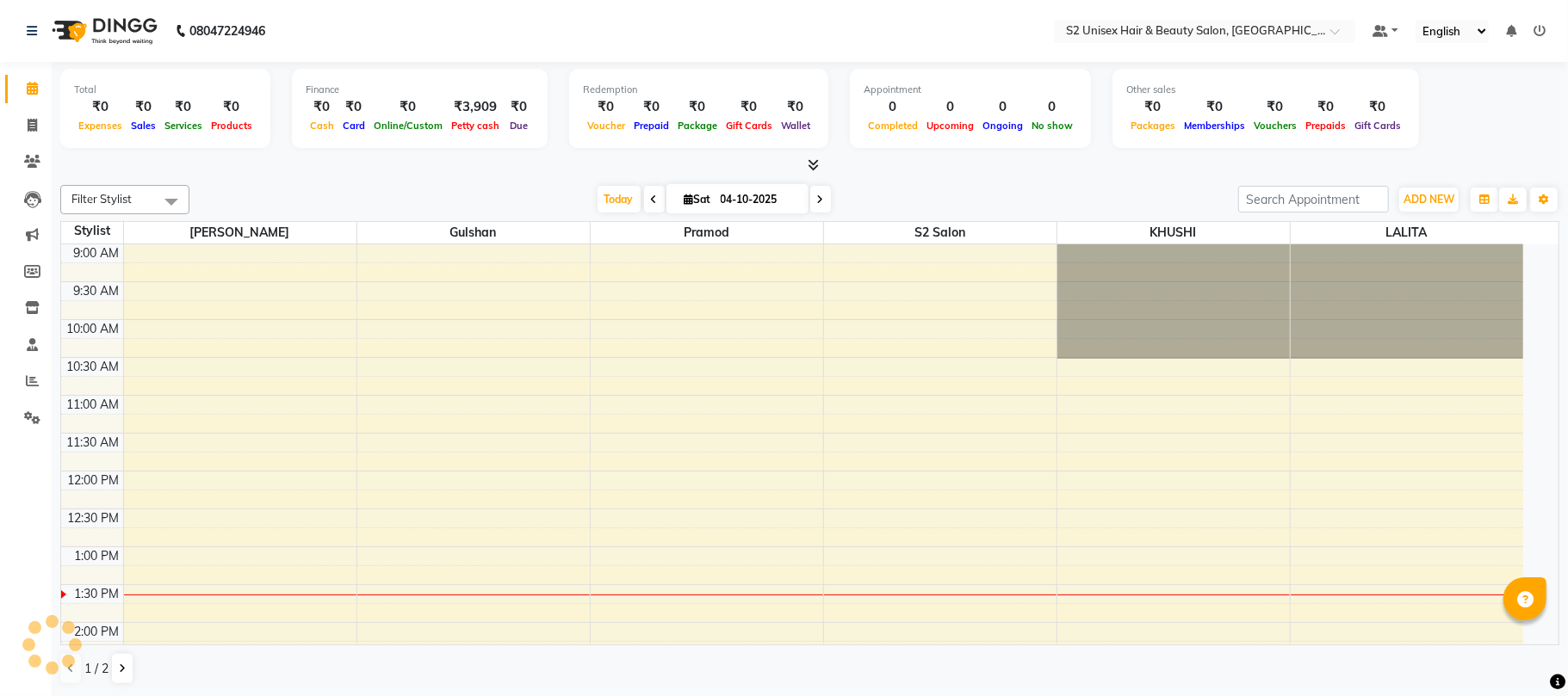
select select "en"
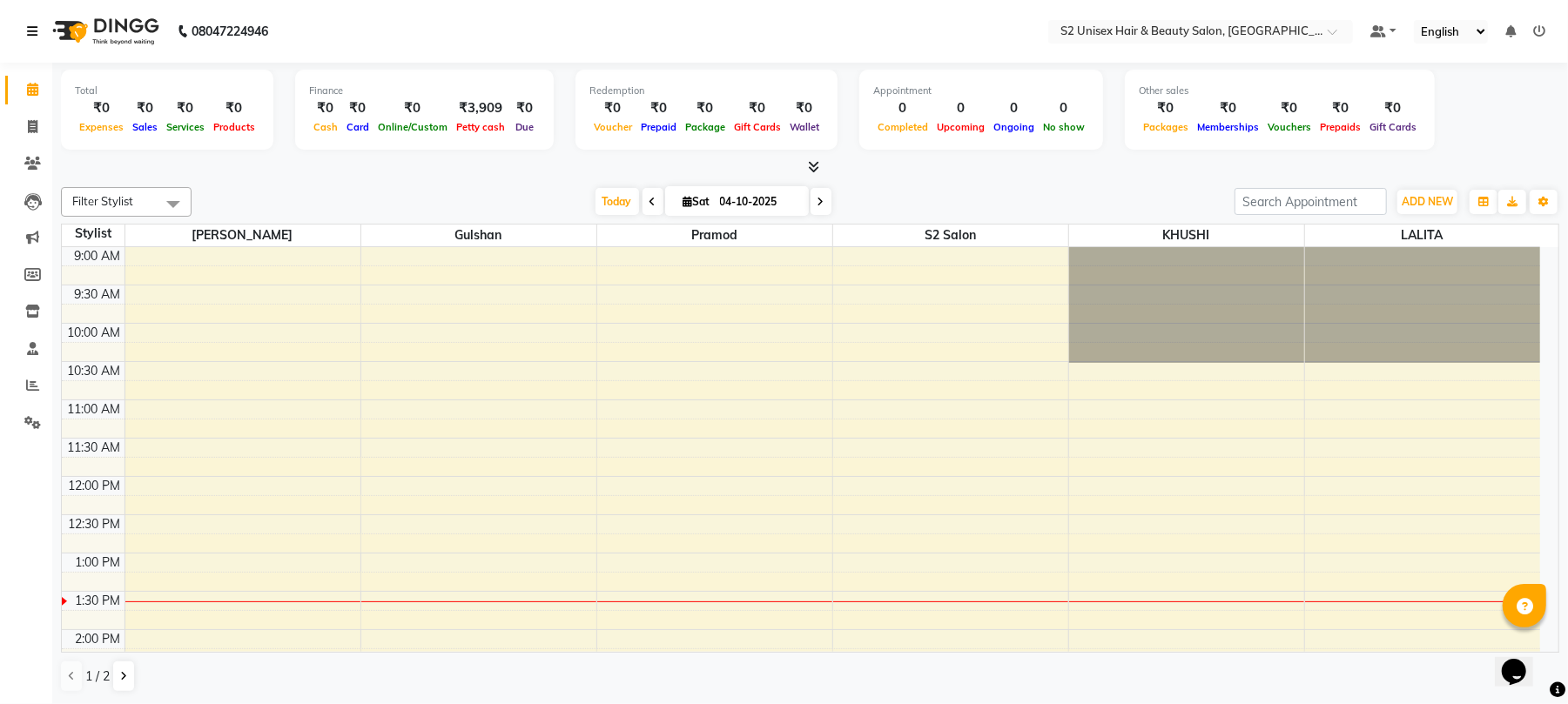
click at [29, 35] on icon at bounding box center [32, 32] width 11 height 12
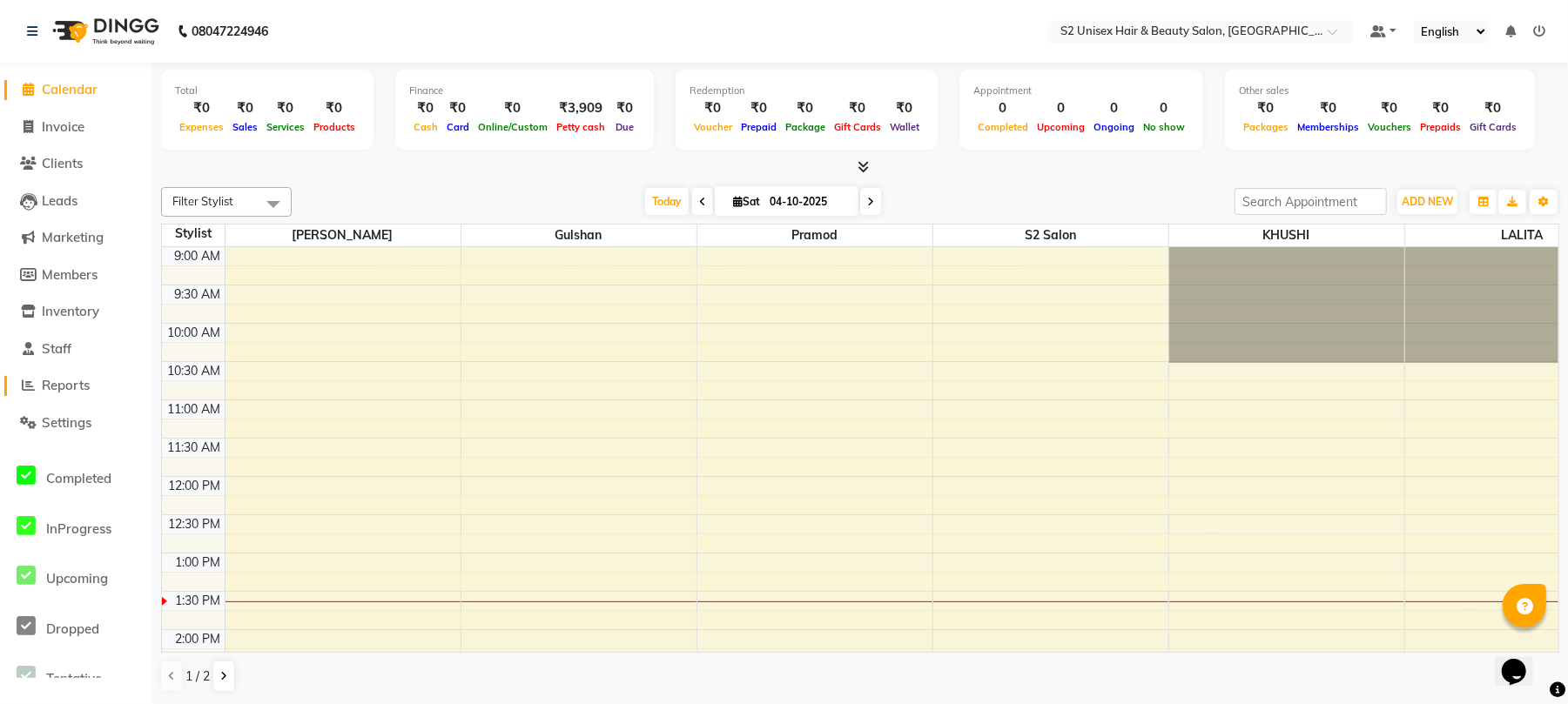
click at [68, 387] on span "Reports" at bounding box center [65, 385] width 48 height 17
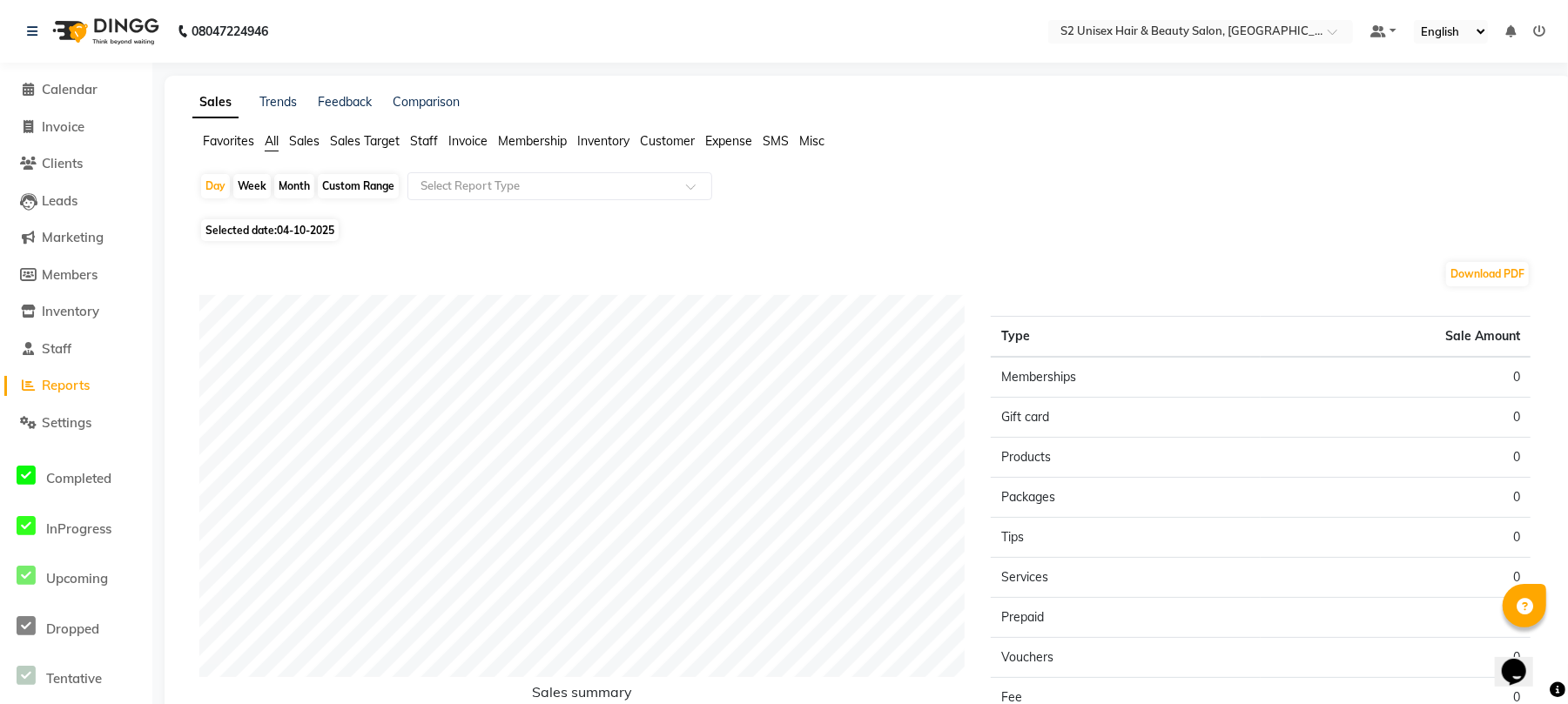
click at [286, 182] on div "Month" at bounding box center [294, 186] width 40 height 25
select select "10"
select select "2025"
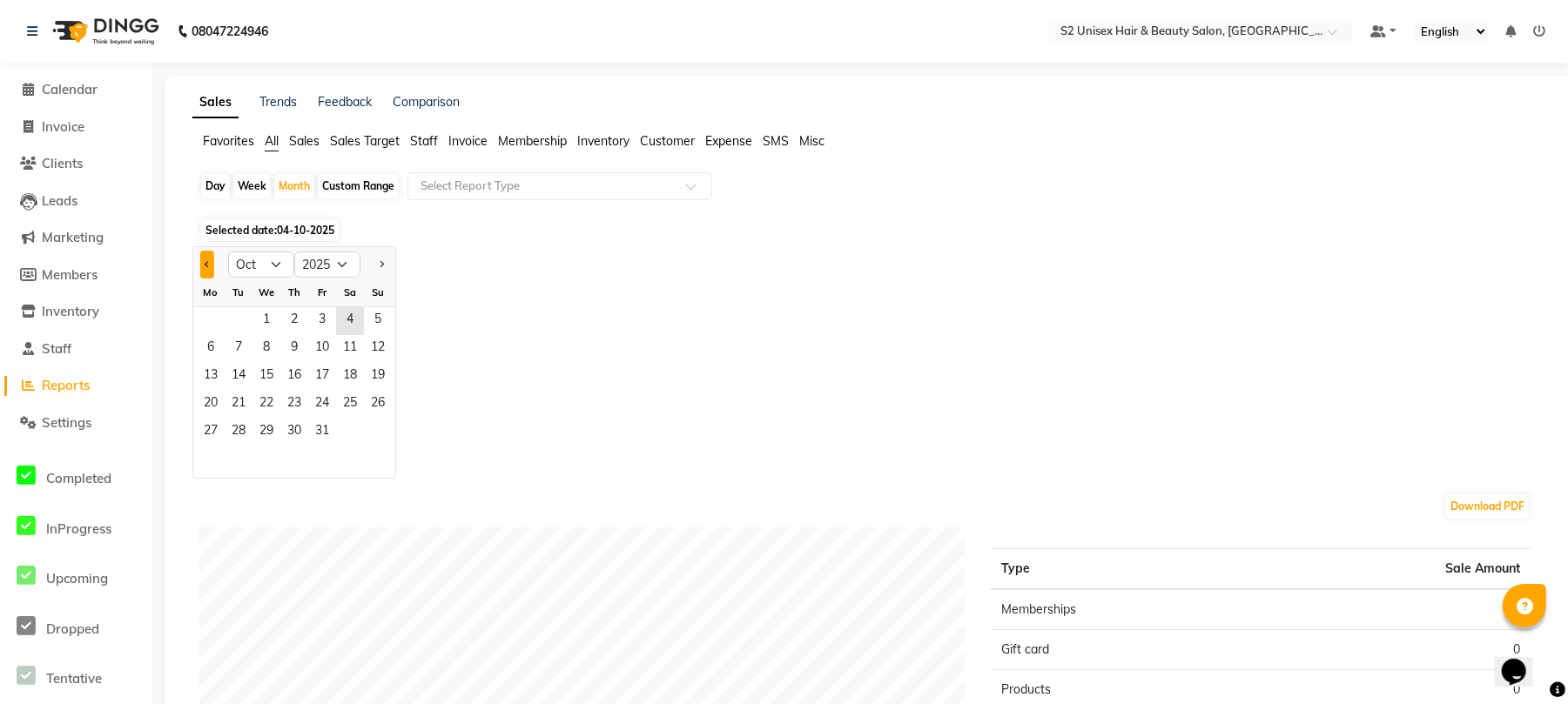
click at [204, 262] on button "Previous month" at bounding box center [207, 264] width 14 height 28
select select "9"
click at [209, 314] on span "1" at bounding box center [211, 321] width 28 height 28
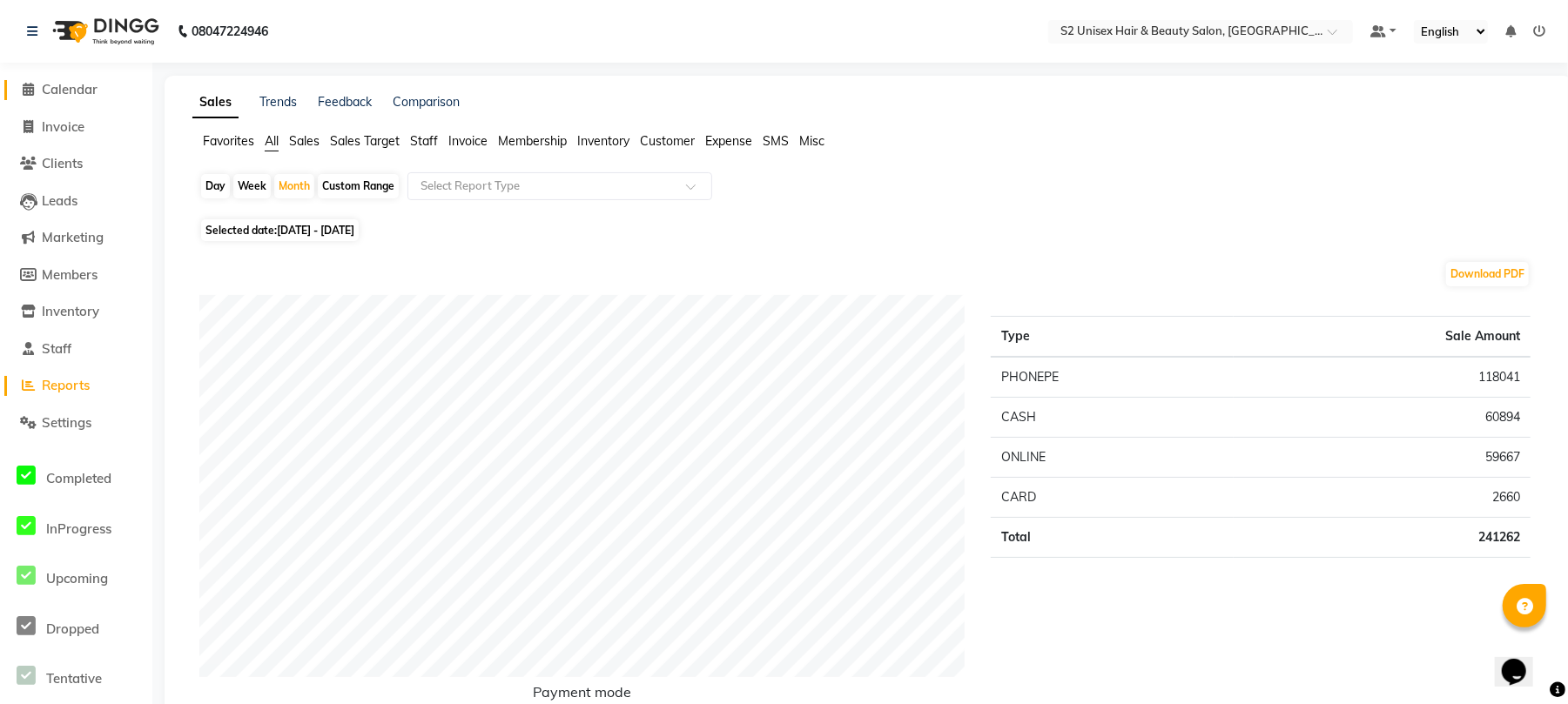
click at [53, 86] on span "Calendar" at bounding box center [69, 89] width 55 height 17
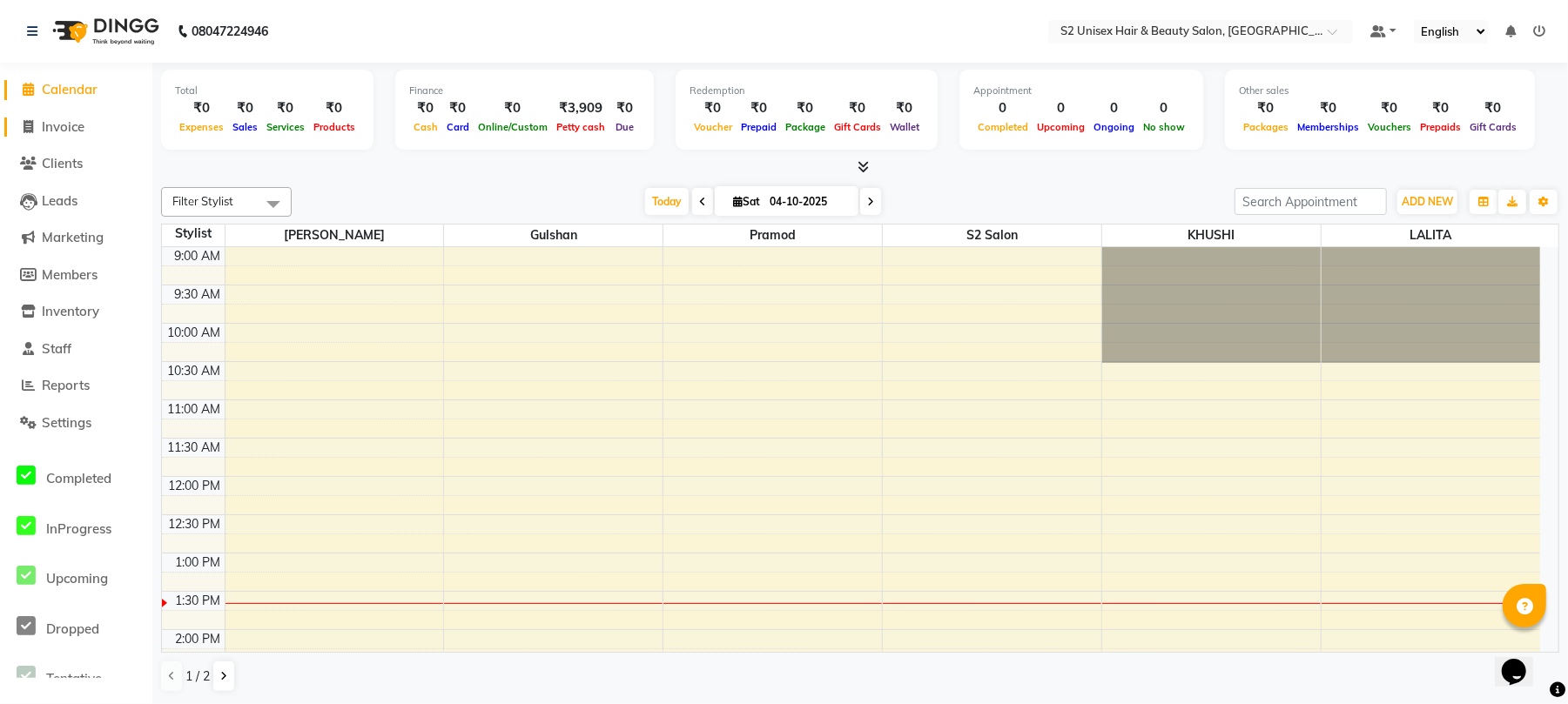
click at [63, 129] on span "Invoice" at bounding box center [62, 126] width 42 height 17
select select "3982"
select select "service"
